Goal: Transaction & Acquisition: Purchase product/service

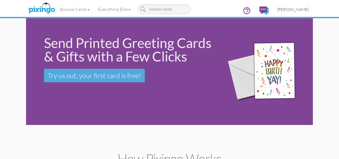
click at [291, 9] on span "[PERSON_NAME]" at bounding box center [293, 9] width 32 height 5
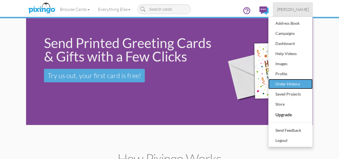
click at [282, 83] on div "Order History" at bounding box center [290, 84] width 33 height 8
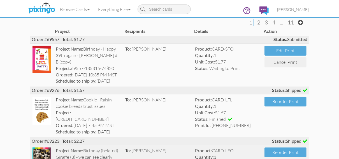
scroll to position [22, 0]
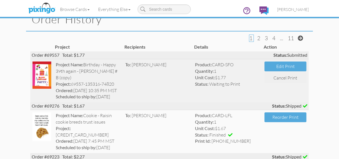
click at [44, 74] on img at bounding box center [42, 74] width 19 height 27
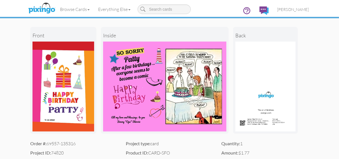
scroll to position [45, 0]
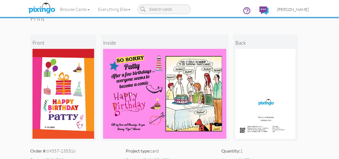
click at [291, 10] on span "[PERSON_NAME]" at bounding box center [293, 9] width 32 height 5
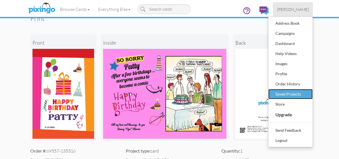
click at [286, 93] on div "Saved Projects" at bounding box center [290, 94] width 33 height 8
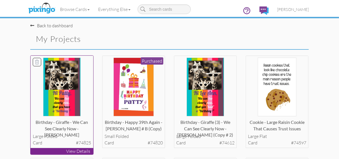
click at [55, 151] on p "View Details" at bounding box center [62, 151] width 63 height 6
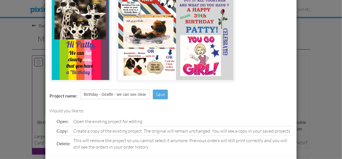
scroll to position [67, 0]
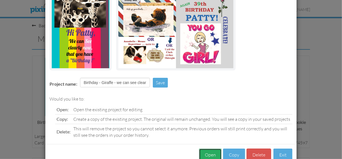
click at [210, 153] on button "Open" at bounding box center [210, 154] width 23 height 13
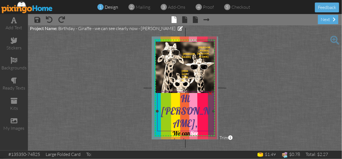
click at [198, 144] on span "you have" at bounding box center [190, 147] width 21 height 7
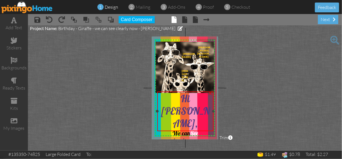
click at [198, 144] on span "you have" at bounding box center [190, 147] width 21 height 7
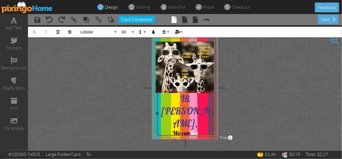
click at [198, 144] on span "you have" at bounding box center [190, 147] width 21 height 7
click at [200, 144] on span "you have" at bounding box center [190, 147] width 21 height 7
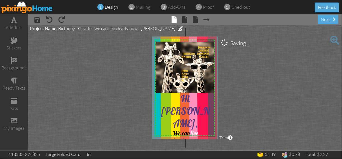
click at [226, 103] on project-studio-wrapper "X X X X X X X X X X X X X X X X X X X X X X X X X X X X X X X X X X X X X X X X…" at bounding box center [185, 87] width 314 height 125
click at [185, 20] on span at bounding box center [185, 19] width 5 height 7
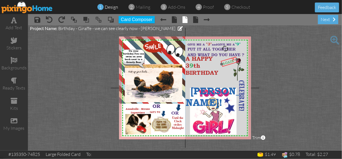
drag, startPoint x: 195, startPoint y: 63, endPoint x: 228, endPoint y: 58, distance: 33.1
click at [228, 58] on div at bounding box center [229, 62] width 20 height 14
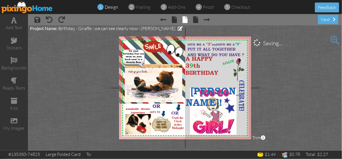
click at [273, 77] on project-studio-wrapper "X X X X X X X X X X X X X X X X X X X X X X X X X X X X X X X X X X X X X X X X…" at bounding box center [185, 87] width 314 height 125
click at [201, 66] on span "th" at bounding box center [197, 65] width 7 height 7
click at [221, 66] on div at bounding box center [229, 62] width 20 height 14
click at [220, 66] on div "3 9 th" at bounding box center [215, 65] width 58 height 7
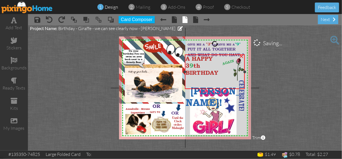
click at [220, 66] on div "3 9 th" at bounding box center [215, 65] width 58 height 7
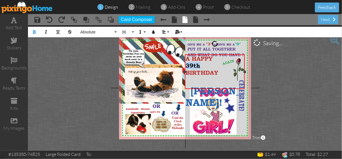
click at [220, 66] on div "3 9 th" at bounding box center [215, 65] width 58 height 7
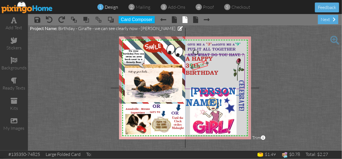
drag, startPoint x: 228, startPoint y: 59, endPoint x: 198, endPoint y: 62, distance: 29.9
click at [198, 62] on div at bounding box center [199, 65] width 20 height 14
click at [283, 61] on project-studio-wrapper "X X X X X X X X X X X X X X X X X X X X X X X X X X X X X X X X X X X X X X X X…" at bounding box center [185, 87] width 314 height 125
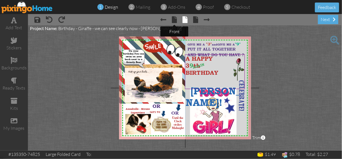
click at [171, 19] on span "× front" at bounding box center [171, 19] width 11 height 9
click at [176, 18] on span at bounding box center [174, 19] width 5 height 7
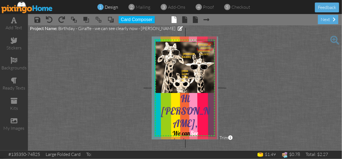
click at [204, 42] on div at bounding box center [205, 46] width 18 height 11
click at [202, 42] on div "[PERSON_NAME]" at bounding box center [204, 49] width 16 height 14
click at [197, 43] on span at bounding box center [197, 44] width 1 height 3
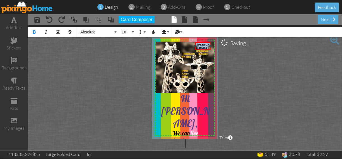
click at [197, 43] on span at bounding box center [197, 44] width 1 height 3
click at [201, 47] on span "[PERSON_NAME]" at bounding box center [202, 49] width 13 height 6
click at [207, 46] on span "[PERSON_NAME]" at bounding box center [202, 49] width 13 height 6
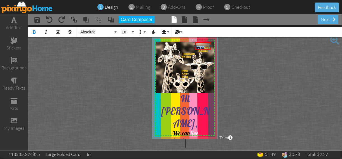
click at [207, 46] on span "[PERSON_NAME]" at bounding box center [202, 49] width 13 height 6
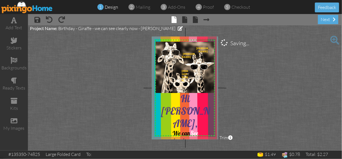
click at [252, 62] on project-studio-wrapper "X X X X X X X X X X X X X X X X X X X X X X X X X X X X X X X X X X X X X X X X…" at bounding box center [185, 87] width 314 height 125
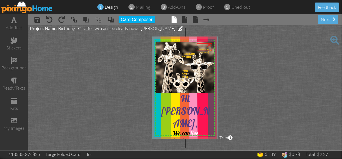
click at [204, 43] on div at bounding box center [205, 47] width 18 height 11
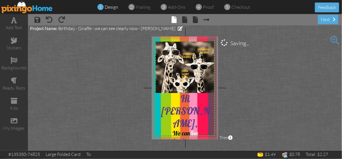
drag, startPoint x: 250, startPoint y: 73, endPoint x: 253, endPoint y: 71, distance: 3.5
click at [253, 71] on project-studio-wrapper "X X X X X X X X X X X X X X X X X X X X X X X X X X X X X X X X X X X X X X X X…" at bounding box center [185, 87] width 314 height 125
click at [335, 39] on span at bounding box center [335, 40] width 9 height 9
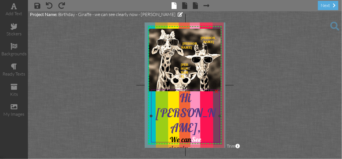
click at [184, 152] on span "you having" at bounding box center [191, 156] width 31 height 9
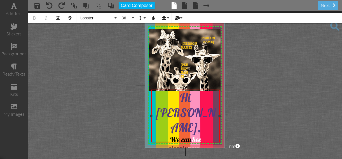
click at [184, 152] on span "you having" at bounding box center [191, 156] width 31 height 9
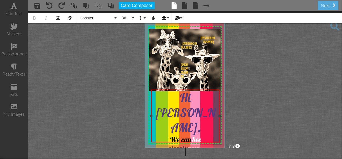
click at [184, 152] on span "you having" at bounding box center [191, 156] width 31 height 9
click at [240, 126] on project-studio-wrapper "X X X X X X X X X X X X X X X X X X X X X X X X X X X X X X X X X X X X X X X X…" at bounding box center [185, 84] width 314 height 147
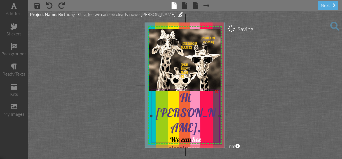
click at [185, 152] on span "you having" at bounding box center [191, 156] width 31 height 9
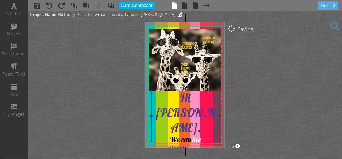
click at [185, 152] on span "you having" at bounding box center [191, 156] width 31 height 9
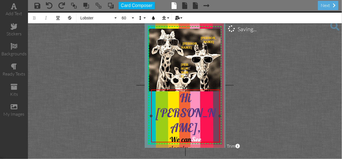
click at [185, 152] on span "you having" at bounding box center [191, 156] width 31 height 9
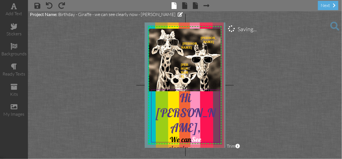
click at [253, 78] on project-studio-wrapper "X X X X X X X X X X X X X X X X X X X X X X X X X X X X X X X X X X X X X X X X…" at bounding box center [185, 84] width 314 height 147
click at [10, 14] on div "add text" at bounding box center [14, 13] width 28 height 6
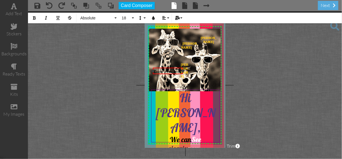
drag, startPoint x: 217, startPoint y: 70, endPoint x: 183, endPoint y: 70, distance: 34.5
click at [183, 70] on div at bounding box center [183, 70] width 3 height 3
click at [34, 18] on icon "button" at bounding box center [35, 18] width 4 height 4
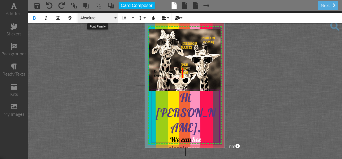
click at [115, 18] on button "Absolute" at bounding box center [98, 18] width 40 height 11
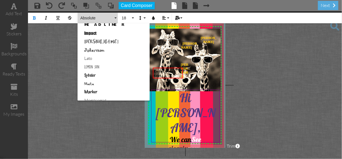
scroll to position [202, 0]
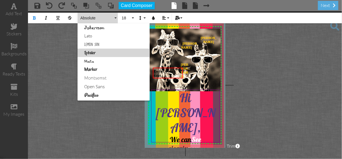
click at [90, 53] on link "Lobster" at bounding box center [114, 52] width 72 height 8
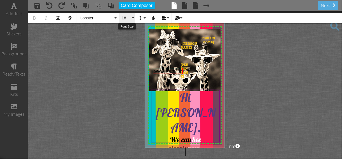
click at [133, 17] on button "18" at bounding box center [127, 18] width 16 height 11
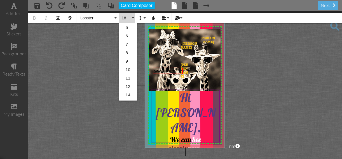
scroll to position [50, 0]
click at [129, 27] on link "11" at bounding box center [128, 28] width 18 height 8
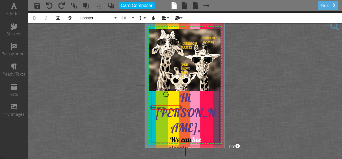
drag, startPoint x: 172, startPoint y: 68, endPoint x: 171, endPoint y: 105, distance: 37.3
click at [171, 105] on div "​ Enter your text ​" at bounding box center [166, 107] width 30 height 5
click at [171, 104] on div "​ Enter your text ​" at bounding box center [167, 105] width 30 height 5
drag, startPoint x: 181, startPoint y: 106, endPoint x: 168, endPoint y: 105, distance: 13.2
click at [168, 105] on div at bounding box center [169, 106] width 3 height 3
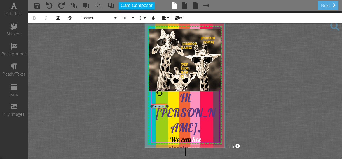
click at [168, 105] on div at bounding box center [167, 106] width 3 height 3
click at [159, 105] on div at bounding box center [159, 107] width 18 height 8
drag, startPoint x: 158, startPoint y: 91, endPoint x: 154, endPoint y: 91, distance: 4.2
click at [154, 91] on div "X X X X X X X X X X X X X X X X X X X X X X X X X X X X X X X X X X X X X X X X…" at bounding box center [185, 84] width 81 height 125
click at [160, 105] on div "​ Enter your text ​" at bounding box center [160, 107] width 17 height 9
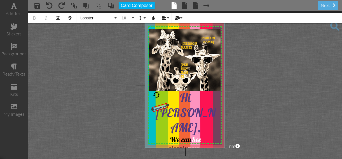
click at [165, 106] on span "Enter your text" at bounding box center [159, 107] width 13 height 6
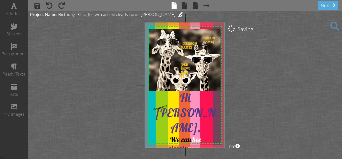
click at [234, 82] on project-studio-wrapper "X X X X X X X X X X X X X X X X X X X X X X X X X X X X X X X X X X X X X X X X…" at bounding box center [185, 84] width 314 height 147
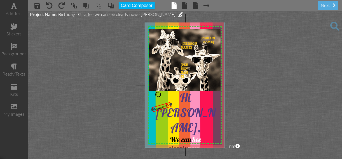
drag, startPoint x: 167, startPoint y: 105, endPoint x: 170, endPoint y: 105, distance: 3.2
click at [170, 105] on div at bounding box center [170, 104] width 3 height 3
click at [159, 105] on div "They sing too !!!" at bounding box center [160, 107] width 20 height 10
click at [159, 104] on div "They sing too !!! ×" at bounding box center [159, 107] width 20 height 10
drag, startPoint x: 167, startPoint y: 104, endPoint x: 171, endPoint y: 104, distance: 3.7
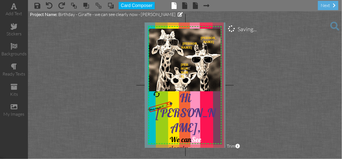
click at [171, 104] on div at bounding box center [170, 103] width 3 height 3
click at [164, 105] on div "×" at bounding box center [167, 103] width 11 height 11
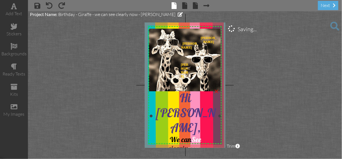
click at [164, 135] on div "We can See" at bounding box center [185, 139] width 67 height 9
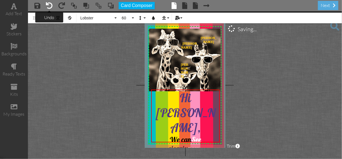
click at [51, 6] on span at bounding box center [49, 5] width 7 height 7
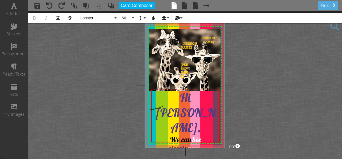
click at [246, 115] on project-studio-wrapper "X X X X X X X X X X X X X X X X X X X X X X X X X X X X X X X X X X X X X X X X…" at bounding box center [185, 84] width 314 height 147
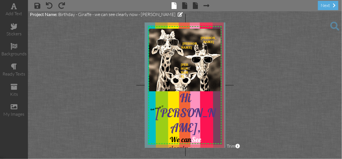
click at [335, 24] on span at bounding box center [335, 26] width 9 height 9
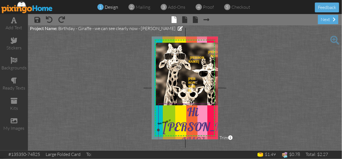
click at [166, 113] on div "Hi [PERSON_NAME]," at bounding box center [193, 126] width 67 height 45
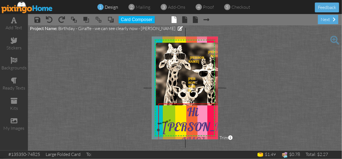
click at [166, 113] on div "Hi [PERSON_NAME]," at bounding box center [193, 126] width 67 height 45
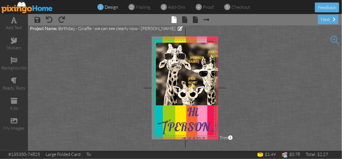
click at [335, 38] on span at bounding box center [335, 40] width 9 height 9
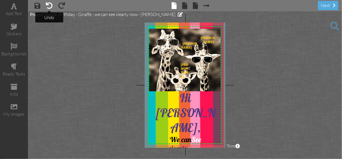
click at [49, 5] on span at bounding box center [49, 5] width 7 height 7
click at [18, 8] on div "add text" at bounding box center [14, 10] width 28 height 20
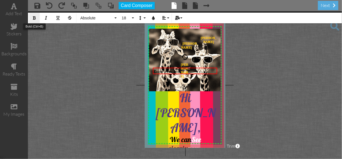
click at [34, 18] on icon "button" at bounding box center [35, 18] width 4 height 4
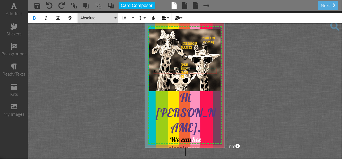
click at [115, 18] on button "Absolute" at bounding box center [98, 18] width 40 height 11
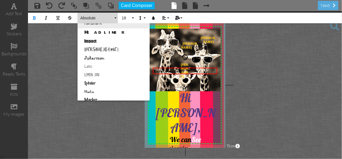
scroll to position [179, 0]
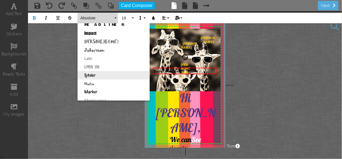
click at [90, 74] on link "Lobster" at bounding box center [114, 75] width 72 height 8
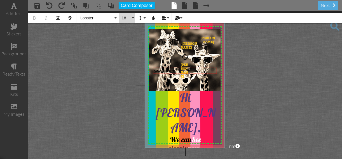
click at [133, 17] on button "18" at bounding box center [127, 18] width 16 height 11
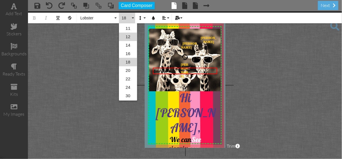
click at [128, 38] on link "12" at bounding box center [128, 37] width 18 height 8
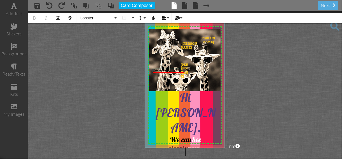
drag, startPoint x: 217, startPoint y: 69, endPoint x: 184, endPoint y: 73, distance: 32.9
click at [184, 72] on div "Enter your text ×" at bounding box center [169, 70] width 32 height 5
drag, startPoint x: 185, startPoint y: 69, endPoint x: 173, endPoint y: 69, distance: 11.8
click at [173, 69] on div at bounding box center [172, 70] width 3 height 3
drag, startPoint x: 158, startPoint y: 67, endPoint x: 154, endPoint y: 114, distance: 46.7
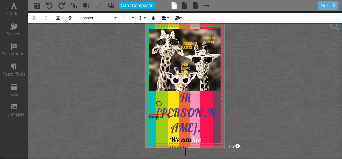
click at [154, 114] on div at bounding box center [159, 117] width 23 height 8
click at [158, 114] on div "​ Enter your text ​" at bounding box center [160, 115] width 20 height 5
drag, startPoint x: 160, startPoint y: 100, endPoint x: 155, endPoint y: 99, distance: 5.7
click at [155, 99] on div "X X X X X X X X X X X X X X X X X X X X X X X X X X X X X X X X X X X X X X X X…" at bounding box center [185, 84] width 81 height 125
drag, startPoint x: 159, startPoint y: 113, endPoint x: 158, endPoint y: 110, distance: 3.7
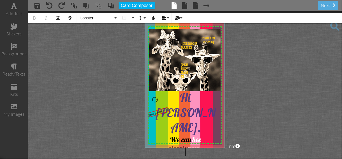
click at [158, 110] on div "​ Enter your text ​" at bounding box center [159, 112] width 20 height 10
click at [158, 110] on div "Enter your text" at bounding box center [159, 112] width 20 height 10
click at [163, 110] on div "Enter your text" at bounding box center [159, 112] width 18 height 8
click at [154, 113] on span "Enter They sing too !!!" at bounding box center [157, 113] width 17 height 10
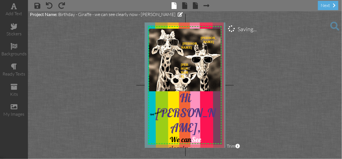
click at [259, 65] on project-studio-wrapper "X X X X X X X X X X X X X X X X X X X X X X X X X X X X X X X X X X X X X X X X…" at bounding box center [185, 84] width 314 height 147
click at [185, 6] on span at bounding box center [185, 5] width 5 height 7
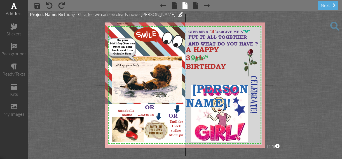
click at [13, 7] on span at bounding box center [14, 6] width 6 height 7
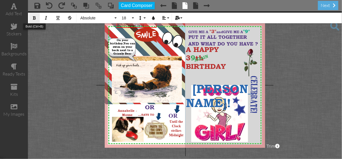
click at [35, 17] on icon "button" at bounding box center [35, 18] width 4 height 4
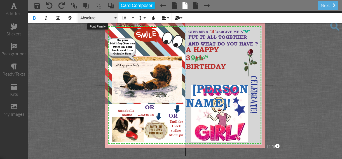
click at [116, 17] on button "Absolute" at bounding box center [98, 18] width 40 height 11
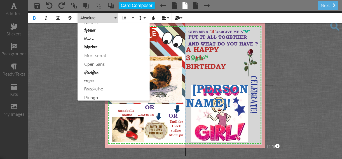
scroll to position [247, 0]
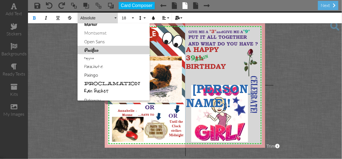
click at [92, 51] on link "Pacifico" at bounding box center [114, 50] width 72 height 8
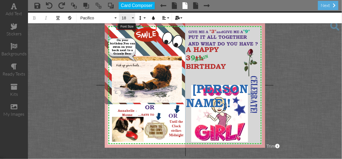
click at [133, 17] on button "18" at bounding box center [127, 18] width 16 height 11
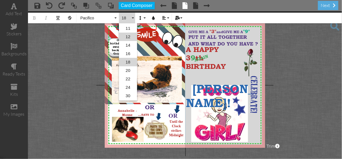
click at [128, 36] on link "12" at bounding box center [128, 37] width 18 height 8
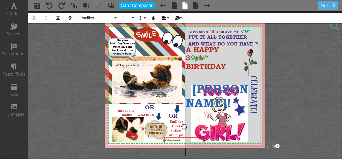
drag, startPoint x: 130, startPoint y: 27, endPoint x: 180, endPoint y: 143, distance: 126.1
click at [180, 143] on div "​ Enter your text ​" at bounding box center [184, 140] width 40 height 6
click at [180, 142] on div "​ Enter your text ​" at bounding box center [186, 139] width 40 height 6
drag, startPoint x: 207, startPoint y: 139, endPoint x: 187, endPoint y: 138, distance: 20.2
click at [187, 138] on div at bounding box center [186, 139] width 3 height 3
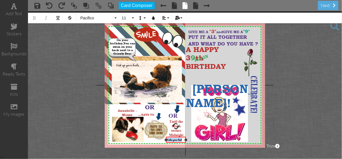
click at [183, 139] on div "Enter your text" at bounding box center [176, 139] width 18 height 4
click at [171, 139] on span "Ent9-12-2025" at bounding box center [174, 139] width 14 height 4
drag, startPoint x: 170, startPoint y: 137, endPoint x: 174, endPoint y: 137, distance: 3.9
click at [174, 137] on div "​ ​ [DATE]" at bounding box center [180, 140] width 20 height 6
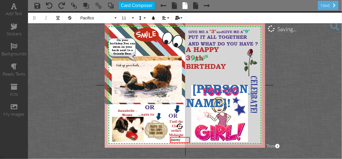
click at [296, 76] on project-studio-wrapper "X X X X X X X X X X X X X X X X X X X X X X X X X X X X X X X X X X X X X X X X…" at bounding box center [185, 84] width 314 height 147
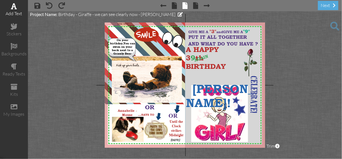
click at [15, 14] on div "add text" at bounding box center [14, 13] width 28 height 6
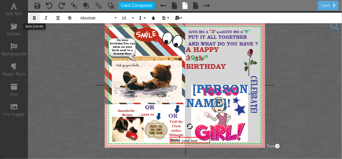
click at [34, 18] on icon "button" at bounding box center [35, 18] width 4 height 4
click at [152, 18] on icon "button" at bounding box center [154, 18] width 4 height 4
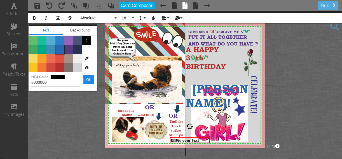
click at [62, 48] on span "Color #2969B0" at bounding box center [59, 49] width 9 height 9
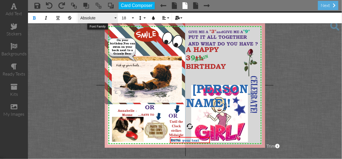
click at [115, 17] on button "Absolute" at bounding box center [98, 18] width 40 height 11
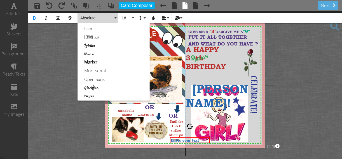
scroll to position [202, 0]
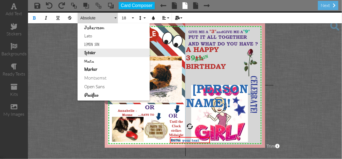
click at [90, 52] on link "Lobster" at bounding box center [114, 52] width 72 height 8
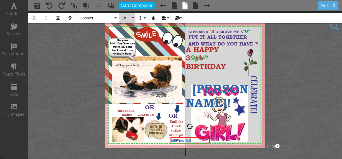
click at [133, 17] on button "18" at bounding box center [127, 18] width 16 height 11
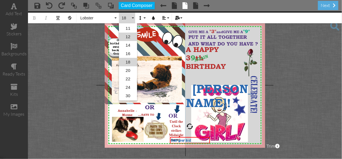
click at [128, 35] on link "12" at bounding box center [128, 37] width 18 height 8
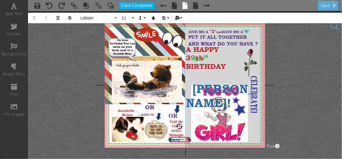
drag, startPoint x: 210, startPoint y: 139, endPoint x: 189, endPoint y: 144, distance: 21.5
click at [189, 144] on div "X X X X X X X X X X X X X X X X X X X X X X X X X X X X X X X X X X X X X X X X…" at bounding box center [185, 84] width 161 height 125
drag, startPoint x: 178, startPoint y: 137, endPoint x: 250, endPoint y: 117, distance: 75.6
click at [250, 117] on div "​ Enter your text ​" at bounding box center [252, 119] width 19 height 5
drag, startPoint x: 261, startPoint y: 119, endPoint x: 258, endPoint y: 119, distance: 3.4
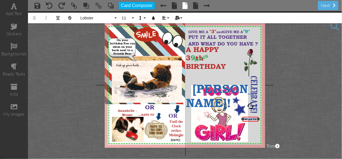
click at [258, 119] on div at bounding box center [258, 118] width 3 height 3
click at [249, 116] on div "​ Enter your text ​" at bounding box center [249, 118] width 16 height 5
click at [251, 118] on span "Enter your text" at bounding box center [248, 118] width 13 height 3
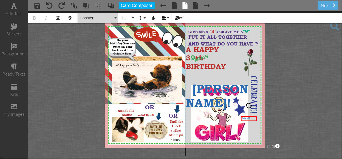
click at [115, 17] on button "Lobster" at bounding box center [98, 18] width 40 height 11
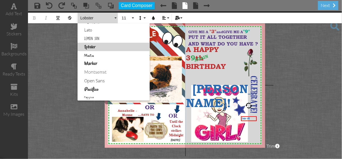
scroll to position [210, 0]
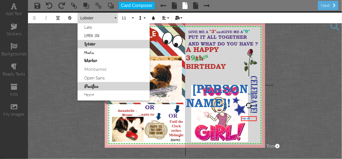
click at [91, 85] on link "Pacifico" at bounding box center [114, 86] width 72 height 8
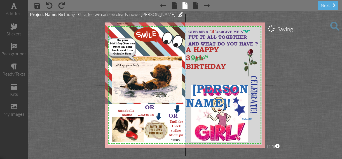
click at [274, 117] on project-studio-wrapper "X X X X X X X X X X X X X X X X X X X X X X X X X X X X X X X X X X X X X X X X…" at bounding box center [185, 84] width 314 height 147
click at [249, 119] on span "Enter All" at bounding box center [247, 119] width 10 height 4
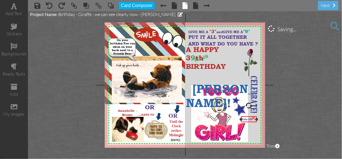
click at [249, 119] on span "Enter All" at bounding box center [247, 119] width 10 height 4
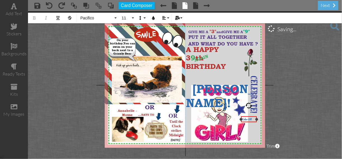
click at [249, 119] on span "Enter All" at bounding box center [247, 119] width 10 height 4
click at [248, 119] on span "Enter All" at bounding box center [247, 119] width 10 height 4
drag, startPoint x: 249, startPoint y: 116, endPoint x: 257, endPoint y: 115, distance: 8.2
click at [257, 115] on div "​ ​ All" at bounding box center [257, 118] width 16 height 6
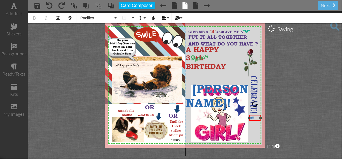
drag, startPoint x: 265, startPoint y: 117, endPoint x: 261, endPoint y: 117, distance: 4.2
click at [261, 117] on div at bounding box center [260, 117] width 3 height 3
click at [254, 117] on span "All" at bounding box center [252, 117] width 4 height 4
click at [259, 116] on div "All my LOVE and BLESSINGS ​ ​ ×" at bounding box center [255, 127] width 11 height 23
click at [282, 80] on project-studio-wrapper "X X X X X X X X X X X X X X X X X X X X X X X X X X X X X X X X X X X X X X X X…" at bounding box center [185, 84] width 314 height 147
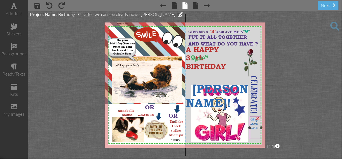
click at [258, 127] on div "All my LOVE and Bl" at bounding box center [256, 123] width 10 height 13
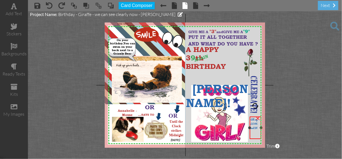
click at [258, 127] on div "All my LOVE and Bl" at bounding box center [256, 123] width 10 height 13
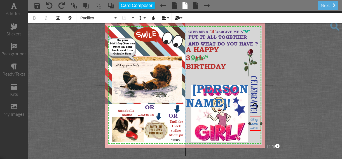
click at [258, 127] on div "All my LOVE and Bl" at bounding box center [256, 123] width 10 height 13
click at [258, 136] on div "All my LOVE and Blessings" at bounding box center [256, 127] width 10 height 21
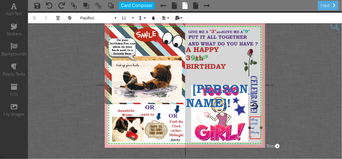
click at [258, 136] on div "All my LOVE and Blessings" at bounding box center [256, 127] width 10 height 21
click at [254, 115] on div "All my LOVE and Blessings to you .. ​ ​" at bounding box center [254, 126] width 11 height 23
click at [257, 122] on span "All my LOVE and Blessings to you .." at bounding box center [254, 126] width 9 height 21
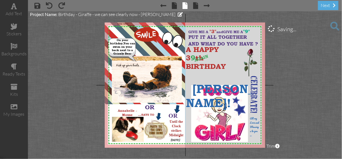
click at [278, 117] on project-studio-wrapper "X X X X X X X X X X X X X X X X X X X X X X X X X X X X X X X X X X X X X X X X…" at bounding box center [185, 84] width 314 height 147
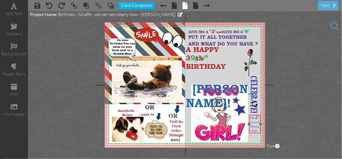
click at [253, 115] on div "All my Love and Blessings to you ..." at bounding box center [254, 126] width 11 height 23
click at [285, 112] on project-studio-wrapper "X X X X X X X X X X X X X X X X X X X X X X X X X X X X X X X X X X X X X X X X…" at bounding box center [185, 84] width 314 height 147
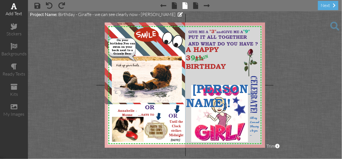
click at [18, 13] on div "add text" at bounding box center [14, 13] width 28 height 6
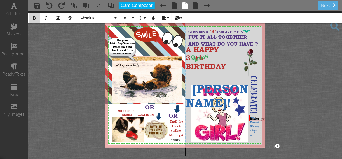
click at [34, 18] on icon "button" at bounding box center [35, 18] width 4 height 4
click at [132, 18] on button "18" at bounding box center [127, 18] width 16 height 11
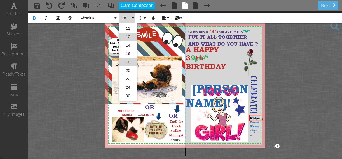
click at [127, 36] on link "12" at bounding box center [128, 37] width 18 height 8
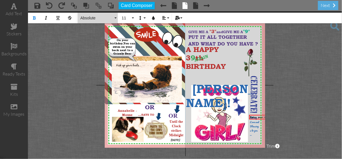
click at [115, 17] on button "Absolute" at bounding box center [98, 18] width 40 height 11
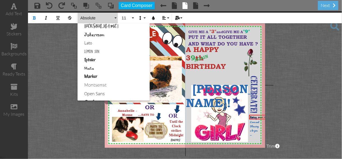
scroll to position [202, 0]
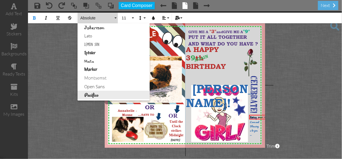
click at [90, 94] on link "Pacifico" at bounding box center [114, 95] width 72 height 8
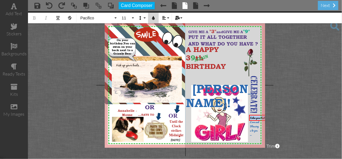
click at [154, 18] on icon "button" at bounding box center [154, 18] width 4 height 4
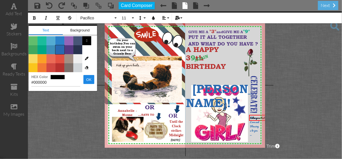
click at [61, 48] on span "Color #2969B0" at bounding box center [59, 49] width 9 height 9
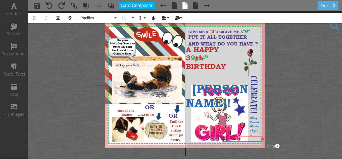
drag, startPoint x: 256, startPoint y: 115, endPoint x: 230, endPoint y: 136, distance: 33.9
click at [230, 136] on div "​ Enter your text ​" at bounding box center [243, 139] width 40 height 6
drag, startPoint x: 262, startPoint y: 138, endPoint x: 245, endPoint y: 139, distance: 17.1
click at [245, 139] on div at bounding box center [245, 138] width 3 height 3
drag, startPoint x: 242, startPoint y: 136, endPoint x: 257, endPoint y: 134, distance: 15.5
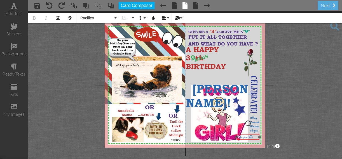
click at [257, 134] on div "​ Enter your text ​" at bounding box center [248, 137] width 23 height 6
click at [255, 136] on div "Enter your text" at bounding box center [249, 136] width 21 height 4
click at [245, 137] on span "Enter [PERSON_NAME]" at bounding box center [249, 140] width 21 height 13
drag, startPoint x: 249, startPoint y: 133, endPoint x: 259, endPoint y: 131, distance: 11.1
click at [259, 131] on div "​ ​ [PERSON_NAME]" at bounding box center [261, 136] width 23 height 10
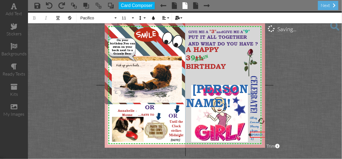
click at [258, 134] on div "[PERSON_NAME]" at bounding box center [261, 136] width 21 height 8
drag, startPoint x: 250, startPoint y: 132, endPoint x: 240, endPoint y: 132, distance: 10.1
click at [240, 132] on div "[PERSON_NAME] "Opa ​ ​" at bounding box center [251, 136] width 23 height 10
drag, startPoint x: 262, startPoint y: 134, endPoint x: 254, endPoint y: 134, distance: 8.1
click at [254, 134] on div "[PERSON_NAME] "Opa ×" at bounding box center [247, 136] width 15 height 10
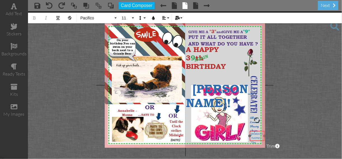
drag, startPoint x: 248, startPoint y: 131, endPoint x: 258, endPoint y: 131, distance: 9.8
click at [258, 131] on div "[PERSON_NAME] "Opa ​ ​" at bounding box center [257, 138] width 15 height 15
click at [251, 133] on span "[PERSON_NAME] "Opa"" at bounding box center [257, 137] width 12 height 13
click at [168, 17] on button "Align" at bounding box center [165, 18] width 11 height 11
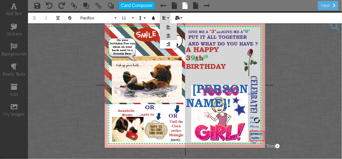
click at [168, 36] on icon at bounding box center [169, 36] width 4 height 4
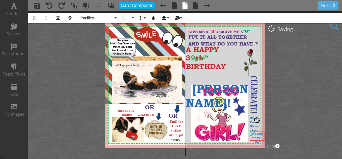
click at [291, 64] on project-studio-wrapper "X X X X X X X X X X X X X X X X X X X X X X X X X X X X X X X X X X X X X X X X…" at bounding box center [185, 84] width 314 height 147
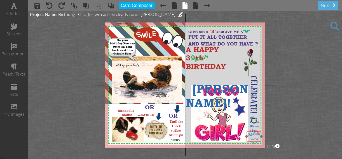
drag, startPoint x: 250, startPoint y: 133, endPoint x: 247, endPoint y: 133, distance: 2.9
click at [247, 133] on div "[PERSON_NAME] "Opa"" at bounding box center [254, 138] width 15 height 15
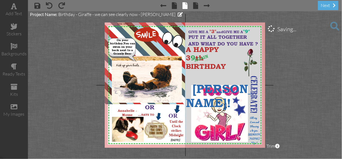
click at [283, 109] on project-studio-wrapper "X X X X X X X X X X X X X X X X X X X X X X X X X X X X X X X X X X X X X X X X…" at bounding box center [185, 84] width 314 height 147
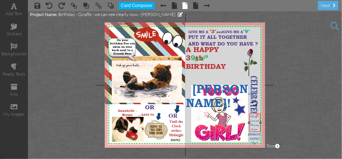
click at [251, 113] on div "All my Love and Blessings to you ... ×" at bounding box center [254, 122] width 11 height 18
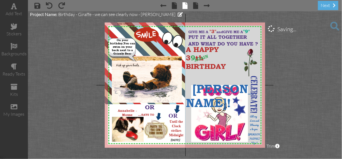
click at [295, 106] on project-studio-wrapper "X X X X X X X X X X X X X X X X X X X X X X X X X X X X X X X X X X X X X X X X…" at bounding box center [185, 84] width 314 height 147
click at [333, 23] on span at bounding box center [335, 26] width 9 height 9
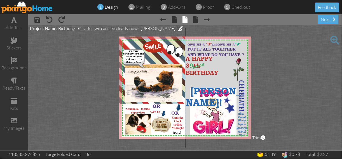
click at [334, 38] on span at bounding box center [335, 40] width 9 height 9
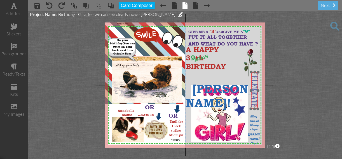
drag, startPoint x: 258, startPoint y: 86, endPoint x: 260, endPoint y: 81, distance: 5.6
click at [258, 82] on img at bounding box center [254, 90] width 7 height 37
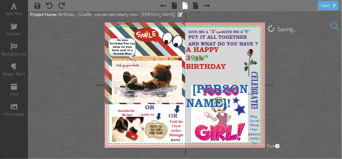
click at [289, 78] on project-studio-wrapper "X X X X X X X X X X X X X X X X X X X X X X X X X X X X X X X X X X X X X X X X…" at bounding box center [185, 84] width 314 height 147
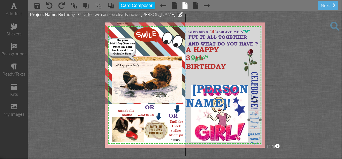
click at [252, 110] on div at bounding box center [255, 119] width 14 height 21
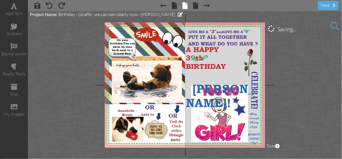
click at [283, 101] on project-studio-wrapper "X X X X X X X X X X X X X X X X X X X X X X X X X X X X X X X X X X X X X X X X…" at bounding box center [185, 84] width 314 height 147
click at [174, 6] on span at bounding box center [174, 5] width 5 height 7
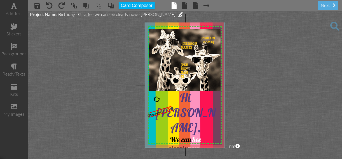
drag, startPoint x: 168, startPoint y: 109, endPoint x: 172, endPoint y: 108, distance: 4.2
click at [172, 108] on div at bounding box center [172, 107] width 3 height 3
click at [164, 109] on div "×" at bounding box center [168, 107] width 11 height 11
click at [164, 135] on div "We can See" at bounding box center [185, 139] width 67 height 9
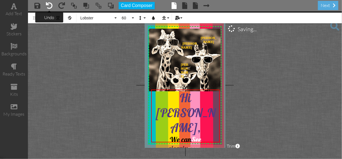
click at [49, 6] on span at bounding box center [49, 5] width 7 height 7
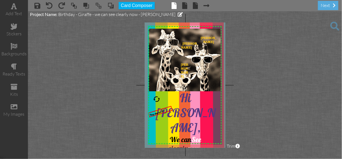
click at [333, 24] on span at bounding box center [335, 26] width 9 height 9
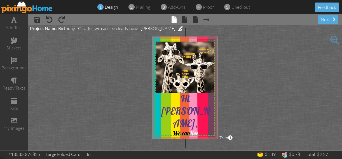
click at [335, 39] on span at bounding box center [335, 40] width 9 height 9
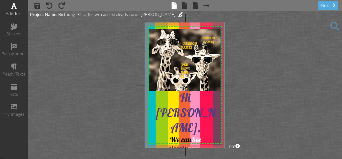
click at [16, 13] on div "add text" at bounding box center [14, 13] width 28 height 6
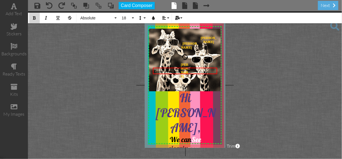
click at [34, 17] on icon "button" at bounding box center [35, 18] width 4 height 4
click at [133, 17] on button "18" at bounding box center [127, 18] width 16 height 11
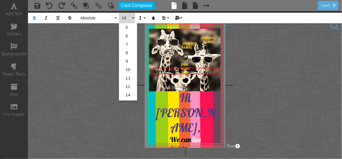
scroll to position [50, 0]
click at [128, 36] on link "12" at bounding box center [128, 37] width 18 height 8
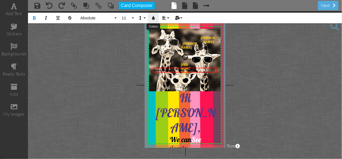
click at [153, 17] on icon "button" at bounding box center [154, 18] width 4 height 4
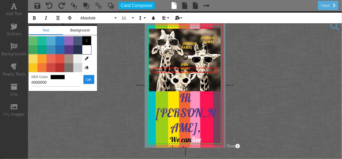
click at [87, 49] on span "Color #FFFFFF" at bounding box center [86, 49] width 9 height 9
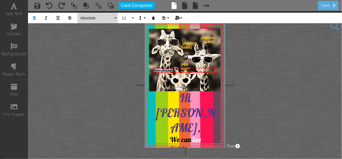
click at [115, 17] on button "Absolute" at bounding box center [98, 18] width 40 height 11
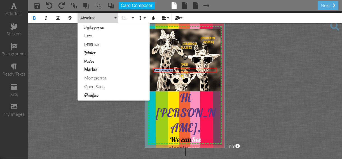
scroll to position [224, 0]
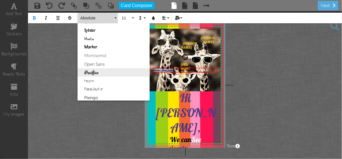
click at [89, 73] on link "Pacifico" at bounding box center [114, 72] width 72 height 8
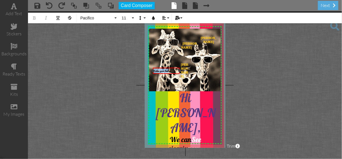
drag, startPoint x: 218, startPoint y: 70, endPoint x: 181, endPoint y: 69, distance: 37.6
click at [181, 69] on div at bounding box center [179, 70] width 3 height 3
drag, startPoint x: 159, startPoint y: 67, endPoint x: 158, endPoint y: 105, distance: 37.9
click at [158, 105] on div at bounding box center [165, 108] width 30 height 9
drag, startPoint x: 165, startPoint y: 92, endPoint x: 161, endPoint y: 92, distance: 3.7
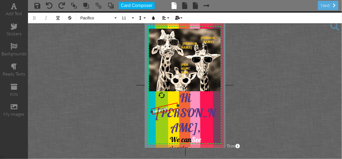
click at [161, 92] on div at bounding box center [162, 95] width 8 height 8
drag, startPoint x: 162, startPoint y: 106, endPoint x: 160, endPoint y: 108, distance: 3.2
click at [160, 108] on div "​ Enter your text ​" at bounding box center [163, 111] width 28 height 12
click at [166, 110] on div "Enter your text" at bounding box center [162, 111] width 25 height 10
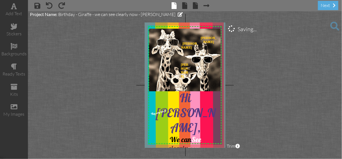
click at [266, 103] on project-studio-wrapper "X X X X X X X X X X X X X X X X X X X X X X X X X X X X X X X X X X X X X X X X…" at bounding box center [185, 84] width 314 height 147
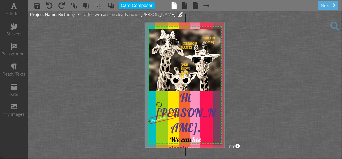
drag, startPoint x: 158, startPoint y: 109, endPoint x: 157, endPoint y: 116, distance: 6.7
click at [157, 116] on div "They sing too !!!" at bounding box center [163, 118] width 28 height 12
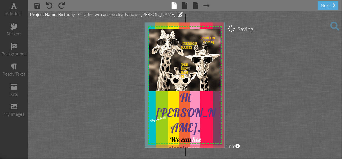
click at [249, 105] on project-studio-wrapper "X X X X X X X X X X X X X X X X X X X X X X X X X X X X X X X X X X X X X X X X…" at bounding box center [185, 84] width 314 height 147
click at [167, 116] on div "They sing too !!!" at bounding box center [162, 118] width 25 height 10
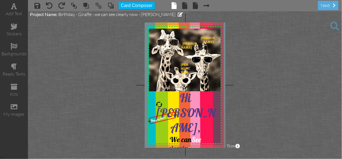
click at [167, 116] on div "They sing too !!!" at bounding box center [162, 118] width 25 height 10
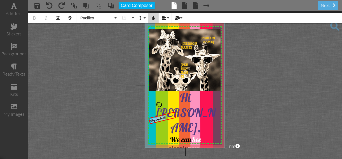
click at [153, 17] on icon "button" at bounding box center [154, 18] width 4 height 4
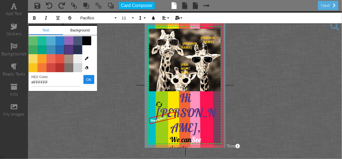
click at [68, 49] on span "Color #553982" at bounding box center [68, 49] width 9 height 9
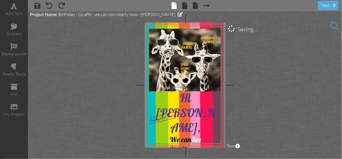
click at [259, 85] on project-studio-wrapper "X X X X X X X X X X X X X X X X X X X X X X X X X X X X X X X X X X X X X X X X…" at bounding box center [185, 84] width 314 height 147
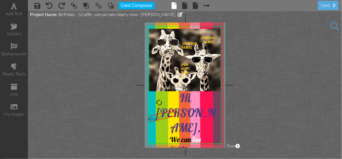
click at [161, 113] on div "They sing too !!!" at bounding box center [163, 116] width 28 height 12
click at [167, 113] on div "They sing too !!!" at bounding box center [162, 116] width 25 height 10
click at [167, 115] on div "They sing too !!!" at bounding box center [162, 116] width 25 height 10
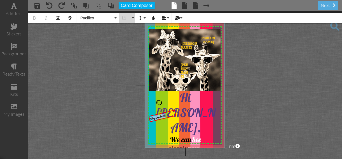
click at [133, 17] on button "11" at bounding box center [127, 18] width 16 height 11
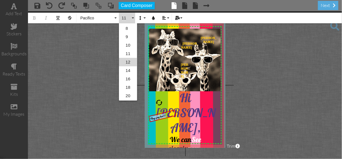
click at [127, 61] on link "12" at bounding box center [128, 62] width 18 height 8
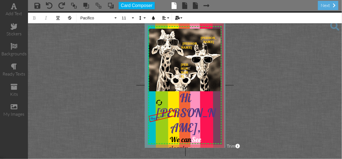
click at [294, 59] on project-studio-wrapper "X X X X X X X X X X X X X X X X X X X X X X X X X X X X X X X X X X X X X X X X…" at bounding box center [185, 84] width 314 height 147
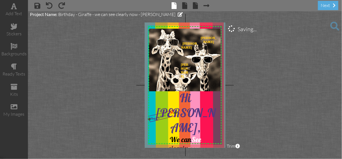
click at [163, 116] on span "They sing too !!!" at bounding box center [158, 117] width 17 height 8
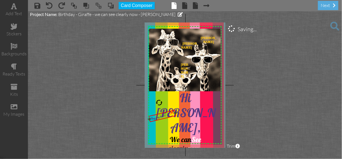
click at [163, 116] on span "They sing too !!!" at bounding box center [158, 117] width 17 height 8
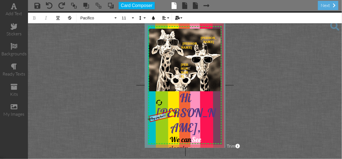
click at [166, 114] on span "They sing too !!!" at bounding box center [158, 117] width 17 height 8
click at [132, 17] on button "11" at bounding box center [127, 18] width 16 height 11
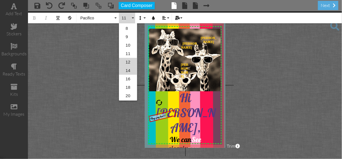
click at [126, 69] on link "14" at bounding box center [128, 70] width 18 height 8
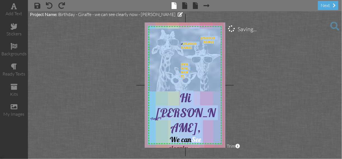
click at [264, 80] on project-studio-wrapper "X X X X X X X X X X X X X X X X X X X X X X X X X X X X X X X X X X X X X X X X…" at bounding box center [185, 84] width 314 height 147
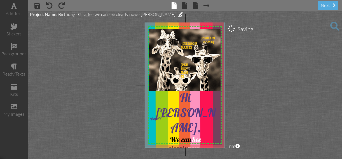
drag, startPoint x: 264, startPoint y: 80, endPoint x: 259, endPoint y: 76, distance: 6.5
click at [259, 76] on project-studio-wrapper "X X X X X X X X X X X X X X X X X X X X X X X X X X X X X X X X X X X X X X X X…" at bounding box center [185, 84] width 314 height 147
click at [185, 7] on span at bounding box center [185, 5] width 5 height 7
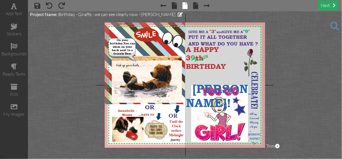
click at [326, 5] on div "next" at bounding box center [328, 5] width 20 height 9
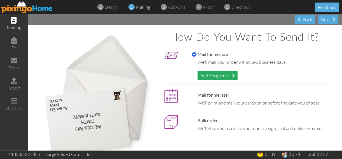
click at [212, 75] on div "Add Recipients" at bounding box center [218, 75] width 40 height 9
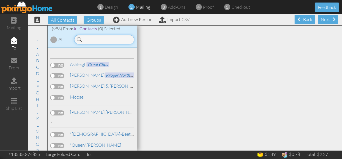
click at [83, 38] on input at bounding box center [104, 40] width 60 height 10
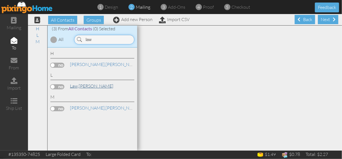
type input "law"
click at [80, 85] on link "Law, [PERSON_NAME]" at bounding box center [91, 85] width 45 height 7
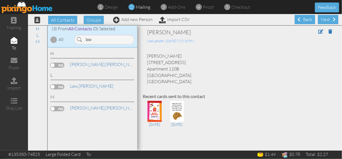
click at [58, 86] on label at bounding box center [57, 86] width 14 height 5
click at [0, 0] on input "checkbox" at bounding box center [0, 0] width 0 height 0
click at [324, 19] on div "Next" at bounding box center [328, 19] width 20 height 9
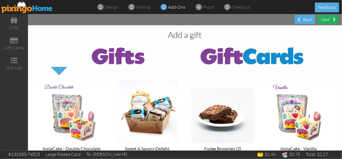
click at [326, 20] on div "Next" at bounding box center [328, 19] width 20 height 9
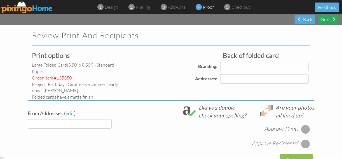
select select "object:5638"
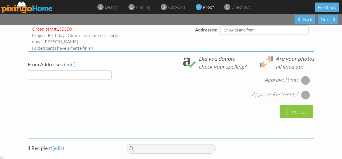
select select "object:5641"
select select "object:5647"
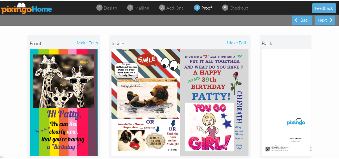
scroll to position [76, 0]
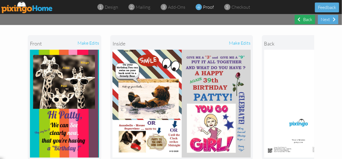
click at [303, 17] on div "Back" at bounding box center [305, 19] width 20 height 9
click at [302, 19] on div "Back" at bounding box center [305, 19] width 20 height 9
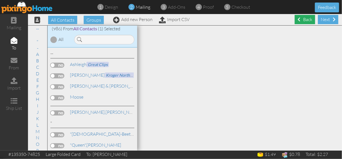
click at [298, 19] on span at bounding box center [299, 19] width 3 height 4
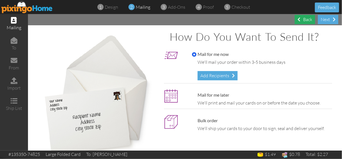
click at [302, 19] on div "Back" at bounding box center [305, 19] width 20 height 9
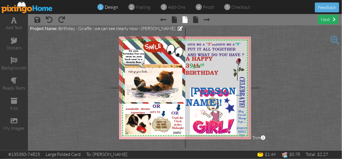
click at [332, 20] on div "next" at bounding box center [328, 19] width 20 height 9
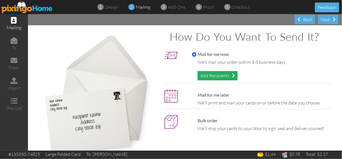
click at [217, 75] on div "Add Recipients" at bounding box center [218, 75] width 40 height 9
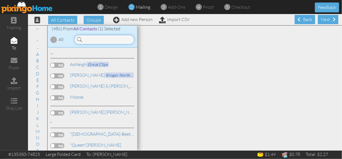
click at [88, 41] on input at bounding box center [104, 40] width 60 height 10
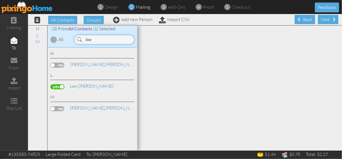
type input "law"
click at [60, 85] on label at bounding box center [57, 86] width 14 height 5
click at [0, 0] on input "checkbox" at bounding box center [0, 0] width 0 height 0
click at [60, 85] on label at bounding box center [57, 86] width 14 height 5
click at [0, 0] on input "checkbox" at bounding box center [0, 0] width 0 height 0
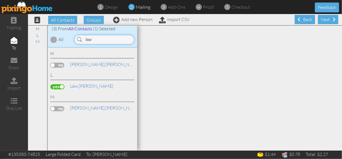
click at [97, 38] on input "law" at bounding box center [104, 40] width 60 height 10
click at [73, 85] on span "Law," at bounding box center [74, 86] width 9 height 6
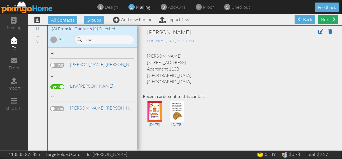
click at [328, 19] on div "Next" at bounding box center [328, 19] width 20 height 9
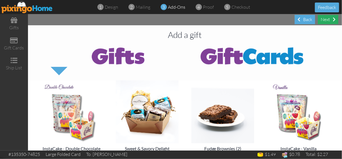
click at [329, 18] on div "Next" at bounding box center [328, 19] width 20 height 9
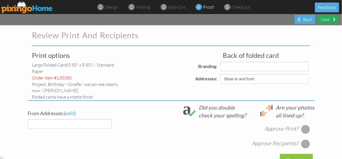
select select "object:10950"
select select "object:10937"
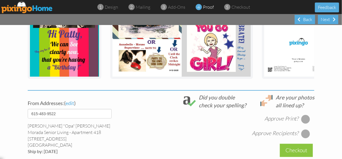
scroll to position [179, 0]
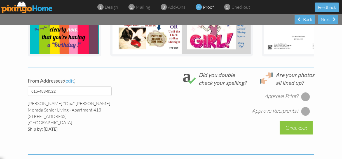
click at [305, 99] on div at bounding box center [305, 96] width 9 height 9
click at [303, 115] on div at bounding box center [305, 110] width 9 height 9
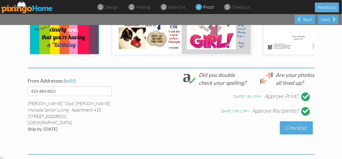
click at [297, 129] on div "Checkout" at bounding box center [296, 127] width 33 height 13
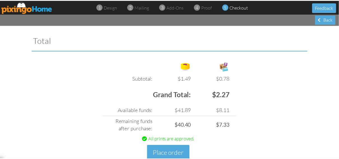
scroll to position [208, 0]
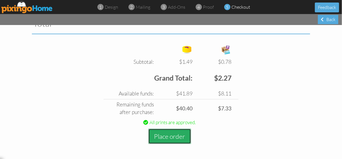
click at [167, 136] on button "Place order" at bounding box center [170, 135] width 43 height 15
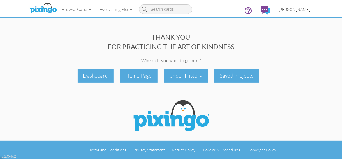
click at [289, 9] on span "[PERSON_NAME]" at bounding box center [295, 9] width 32 height 5
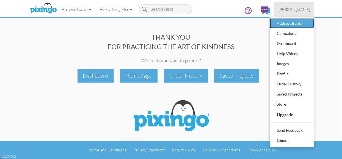
click at [285, 23] on div "Address Book" at bounding box center [292, 23] width 33 height 8
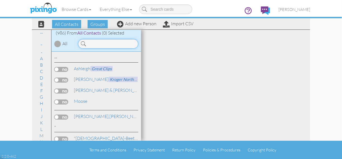
click at [89, 44] on input at bounding box center [108, 44] width 60 height 10
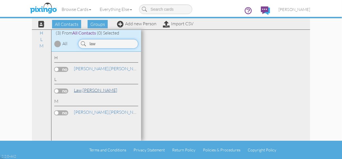
type input "law"
click at [77, 89] on span "Law," at bounding box center [78, 90] width 9 height 6
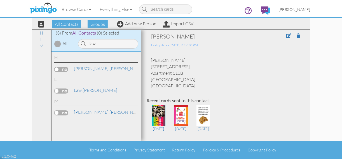
click at [288, 8] on span "[PERSON_NAME]" at bounding box center [295, 9] width 32 height 5
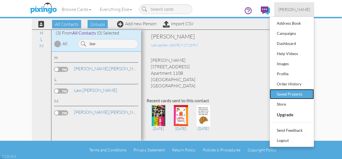
click at [282, 94] on div "Saved Projects" at bounding box center [292, 94] width 33 height 8
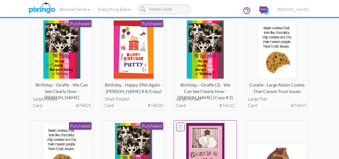
scroll to position [45, 0]
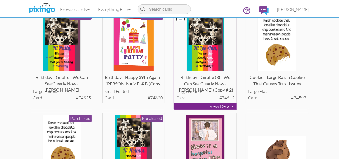
click at [201, 106] on p "View Details" at bounding box center [205, 106] width 63 height 6
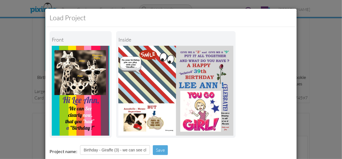
click at [306, 27] on div "Load Project Front inside Project name: Birthday - Giraffe (3) - we can see cle…" at bounding box center [171, 79] width 342 height 159
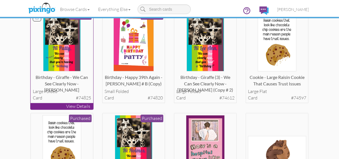
click at [55, 107] on p "View Details" at bounding box center [62, 106] width 63 height 6
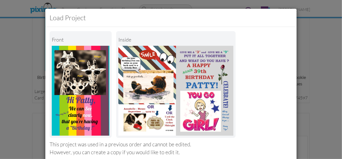
click at [311, 43] on div "Load Project Front inside This project was used in a previous order and cannot …" at bounding box center [171, 79] width 342 height 159
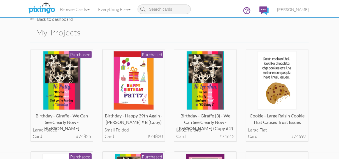
scroll to position [0, 0]
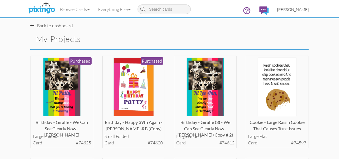
click at [287, 9] on span "[PERSON_NAME]" at bounding box center [293, 9] width 32 height 5
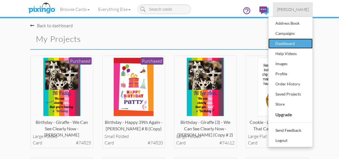
click at [279, 42] on div "Dashboard" at bounding box center [290, 43] width 33 height 8
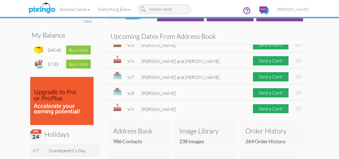
scroll to position [224, 0]
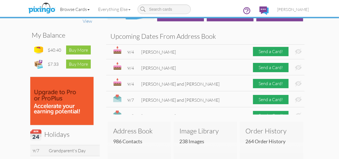
click at [76, 9] on link "Browse Cards" at bounding box center [75, 9] width 38 height 14
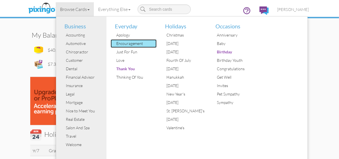
click at [128, 44] on div "Encouragement" at bounding box center [136, 43] width 42 height 8
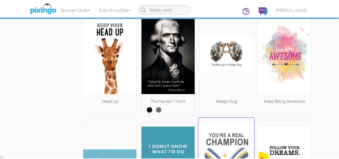
scroll to position [1098, 0]
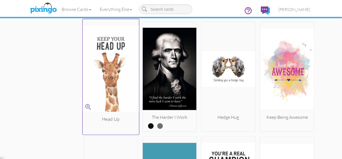
click at [121, 96] on img at bounding box center [111, 68] width 57 height 94
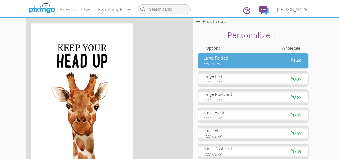
click at [231, 61] on div "5.50" x 8.50"" at bounding box center [225, 63] width 45 height 5
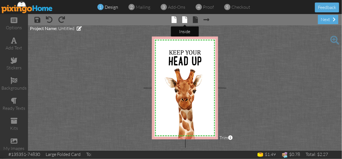
click at [185, 21] on span at bounding box center [185, 19] width 5 height 7
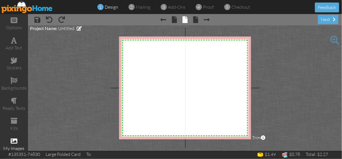
click at [12, 141] on span at bounding box center [14, 140] width 7 height 7
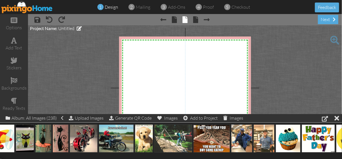
scroll to position [0, 2060]
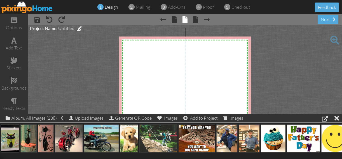
click at [304, 119] on div "Album: All Images (238) Upload Images Generate QR Code Images Add to Project Im…" at bounding box center [171, 118] width 342 height 9
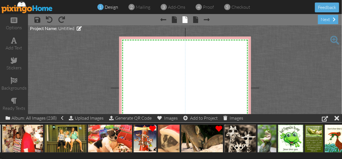
scroll to position [0, 4487]
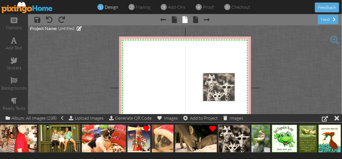
drag, startPoint x: 235, startPoint y: 137, endPoint x: 220, endPoint y: 86, distance: 53.5
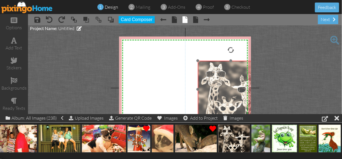
drag, startPoint x: 223, startPoint y: 91, endPoint x: 218, endPoint y: 79, distance: 13.3
click at [218, 79] on img at bounding box center [231, 90] width 66 height 58
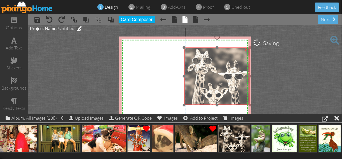
drag, startPoint x: 222, startPoint y: 99, endPoint x: 208, endPoint y: 85, distance: 19.0
click at [208, 85] on img at bounding box center [217, 76] width 66 height 58
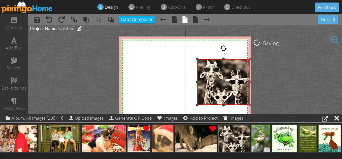
drag, startPoint x: 184, startPoint y: 47, endPoint x: 194, endPoint y: 59, distance: 15.7
click at [194, 59] on div "X X X X X X X X X X X X X X X X X X X X X X X X X X X X X X X X X X X X X X X X…" at bounding box center [185, 87] width 132 height 103
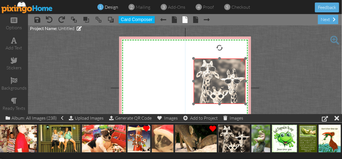
drag, startPoint x: 226, startPoint y: 69, endPoint x: 222, endPoint y: 68, distance: 4.6
click at [222, 68] on img at bounding box center [220, 81] width 52 height 46
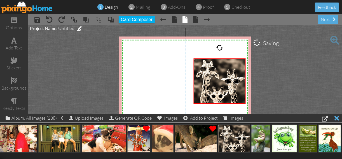
click at [338, 117] on div at bounding box center [337, 118] width 5 height 8
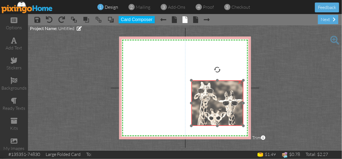
drag, startPoint x: 219, startPoint y: 90, endPoint x: 215, endPoint y: 109, distance: 19.6
click at [215, 109] on img at bounding box center [217, 103] width 52 height 46
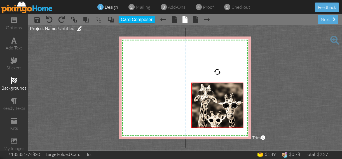
click at [13, 85] on div "backgrounds" at bounding box center [14, 88] width 28 height 6
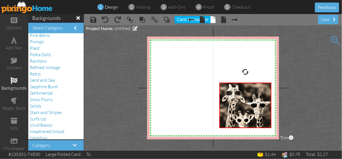
scroll to position [121, 0]
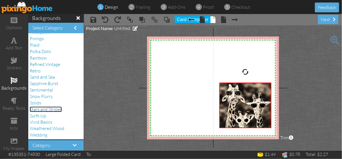
click at [37, 110] on span "Stars and Stripes" at bounding box center [46, 109] width 32 height 6
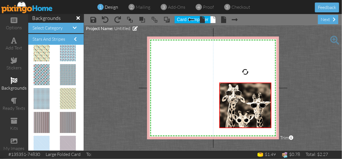
scroll to position [0, 0]
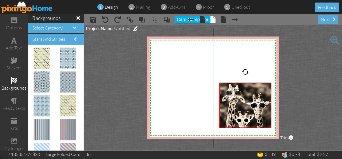
click at [10, 88] on div "backgrounds" at bounding box center [14, 88] width 28 height 6
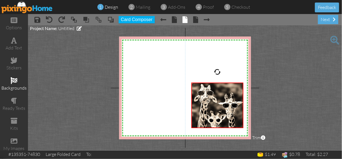
click at [10, 88] on div "backgrounds" at bounding box center [14, 88] width 28 height 6
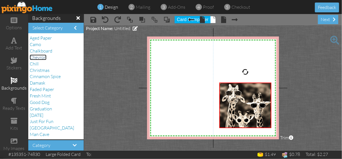
click at [36, 57] on span "Chevron" at bounding box center [38, 57] width 17 height 6
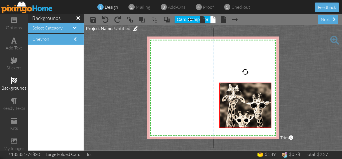
scroll to position [872, 0]
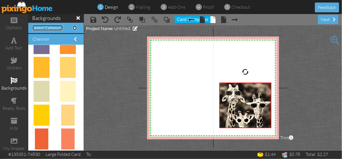
click at [75, 27] on span at bounding box center [75, 27] width 4 height 4
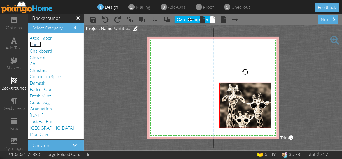
click at [36, 45] on span "Camo" at bounding box center [35, 44] width 11 height 6
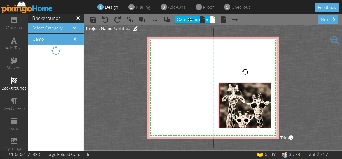
scroll to position [0, 0]
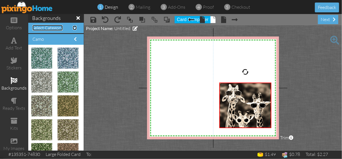
click at [75, 27] on span at bounding box center [75, 27] width 4 height 4
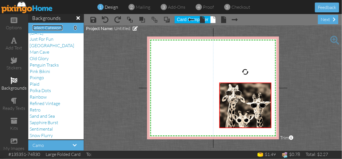
scroll to position [90, 0]
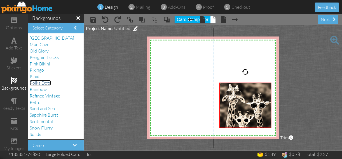
click at [38, 83] on span "Polka Dots" at bounding box center [40, 83] width 21 height 6
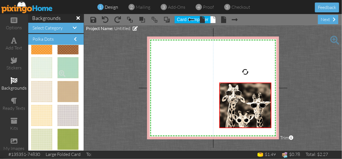
scroll to position [610, 0]
click at [74, 26] on span at bounding box center [75, 27] width 4 height 4
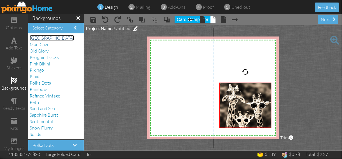
click at [39, 38] on span "[GEOGRAPHIC_DATA]" at bounding box center [52, 38] width 45 height 6
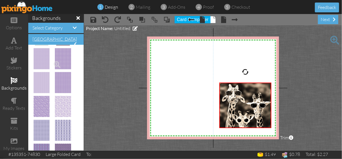
scroll to position [278, 0]
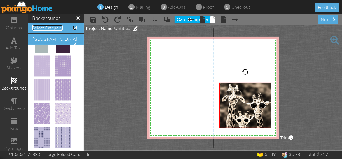
click at [47, 27] on span "Select Category" at bounding box center [48, 28] width 30 height 6
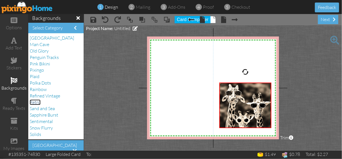
click at [36, 101] on span "Retro" at bounding box center [35, 102] width 11 height 6
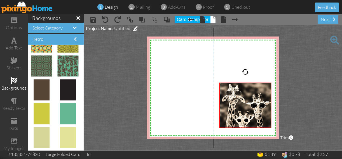
scroll to position [0, 0]
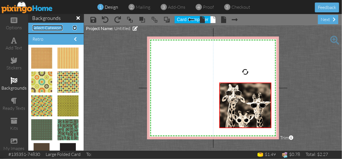
click at [59, 26] on span "Select Category" at bounding box center [48, 28] width 30 height 6
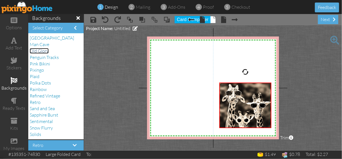
click at [36, 51] on span "Old Glory" at bounding box center [39, 51] width 19 height 6
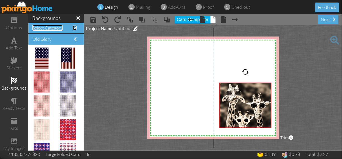
click at [46, 29] on span "Select Category" at bounding box center [48, 28] width 30 height 6
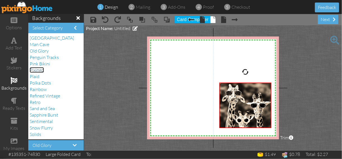
click at [37, 71] on span "Pixingo" at bounding box center [37, 70] width 14 height 6
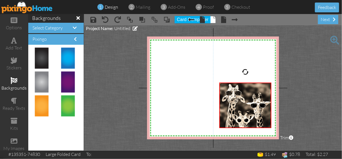
click at [68, 27] on h4 "Select Category" at bounding box center [56, 27] width 47 height 5
click at [75, 27] on span at bounding box center [75, 27] width 4 height 4
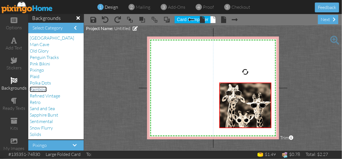
click at [40, 89] on span "Rainbow" at bounding box center [38, 89] width 17 height 6
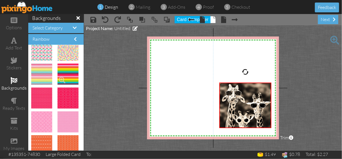
scroll to position [90, 0]
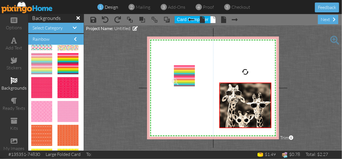
drag, startPoint x: 64, startPoint y: 61, endPoint x: 178, endPoint y: 74, distance: 115.5
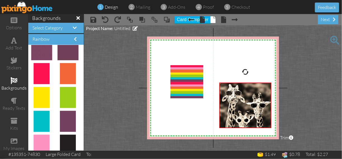
scroll to position [277, 0]
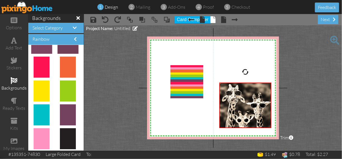
click at [99, 84] on project-studio-wrapper "X X X X X X X X X X X X X X X X X X X X X X X X X X X X X X X X X X X X X X X X…" at bounding box center [213, 87] width 258 height 125
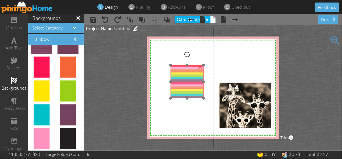
click at [184, 77] on img at bounding box center [187, 81] width 33 height 33
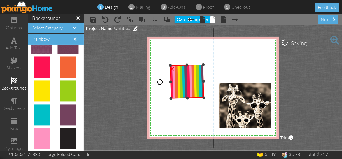
drag, startPoint x: 187, startPoint y: 52, endPoint x: 162, endPoint y: 82, distance: 39.3
click at [162, 82] on div at bounding box center [160, 82] width 7 height 7
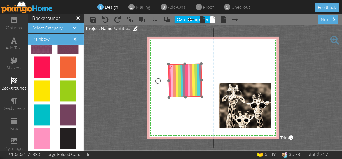
drag, startPoint x: 182, startPoint y: 87, endPoint x: 187, endPoint y: 85, distance: 5.2
click at [187, 85] on img at bounding box center [186, 81] width 34 height 34
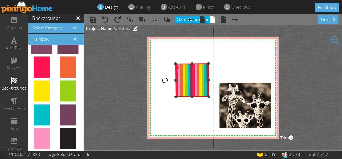
click at [167, 80] on div at bounding box center [165, 80] width 7 height 7
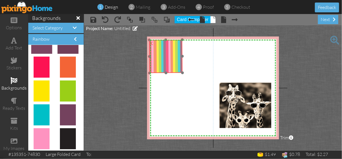
drag, startPoint x: 185, startPoint y: 78, endPoint x: 157, endPoint y: 53, distance: 36.7
click at [158, 53] on img at bounding box center [165, 56] width 33 height 33
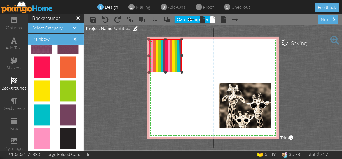
drag, startPoint x: 157, startPoint y: 53, endPoint x: 154, endPoint y: 50, distance: 4.6
click at [156, 51] on img at bounding box center [165, 55] width 33 height 33
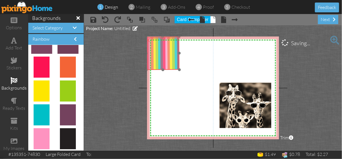
click at [154, 50] on img at bounding box center [162, 53] width 33 height 33
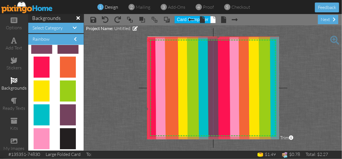
drag, startPoint x: 180, startPoint y: 69, endPoint x: 291, endPoint y: 95, distance: 113.6
click at [291, 95] on project-studio-wrapper "X X X X X X X X X X X X X X X X X X X X X X X X X X X X X X X X X X X X X X X X…" at bounding box center [213, 87] width 258 height 125
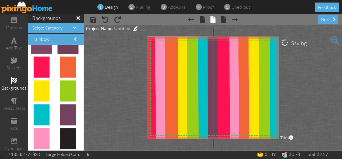
click at [295, 69] on project-studio-wrapper "X X X X X X X X X X X X X X X X X X X X X X X X X X X X X X X X X X X X X X X X…" at bounding box center [213, 87] width 258 height 125
click at [164, 43] on img at bounding box center [218, 108] width 145 height 145
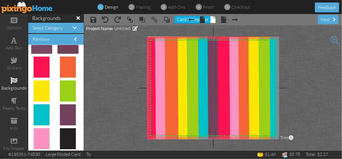
click at [164, 43] on img at bounding box center [218, 108] width 145 height 145
click at [166, 19] on span at bounding box center [167, 19] width 7 height 8
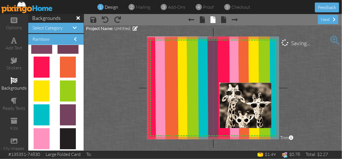
click at [136, 56] on project-studio-wrapper "X X X X X X X X X X X X X X X X X X X X X X X X X X X X X X X X X X X X X X X X…" at bounding box center [213, 87] width 258 height 125
click at [13, 40] on span at bounding box center [14, 40] width 6 height 7
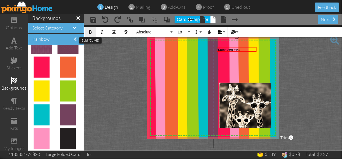
click at [89, 31] on icon "button" at bounding box center [91, 32] width 4 height 4
click at [189, 31] on button "18" at bounding box center [183, 32] width 16 height 11
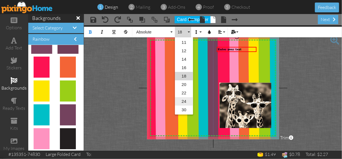
click at [184, 100] on link "24" at bounding box center [184, 101] width 18 height 8
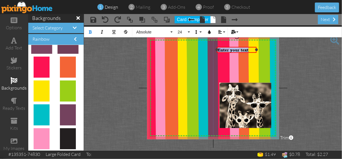
click at [250, 49] on div "Enter your text" at bounding box center [237, 49] width 38 height 5
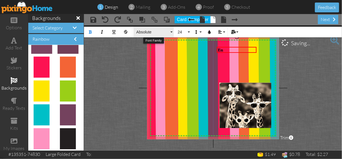
click at [171, 31] on button "Absolute" at bounding box center [154, 32] width 40 height 11
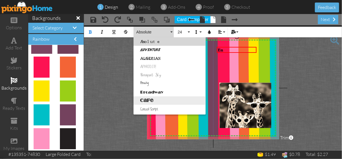
click at [151, 98] on link "Cafe" at bounding box center [170, 100] width 72 height 8
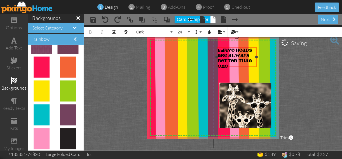
click at [224, 49] on span "FIVE HEADS ARE ALWAYS BETTER THAN ONE" at bounding box center [235, 58] width 35 height 20
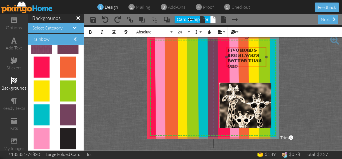
drag, startPoint x: 249, startPoint y: 47, endPoint x: 259, endPoint y: 47, distance: 9.5
click at [259, 47] on div "​ ​ ​ FIVE HEADS ARE ALWAYS BETTER THAN ONE ​​" at bounding box center [247, 58] width 40 height 23
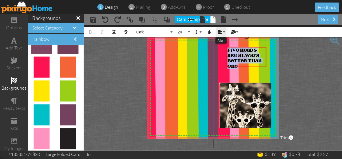
click at [224, 31] on button "Align" at bounding box center [221, 32] width 11 height 11
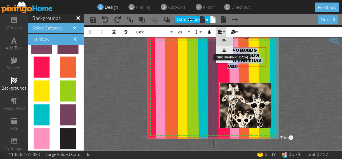
click at [225, 50] on icon at bounding box center [225, 50] width 4 height 4
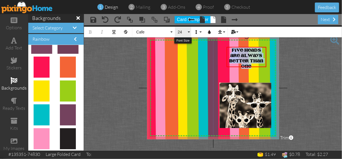
click at [188, 31] on button "24" at bounding box center [183, 32] width 16 height 11
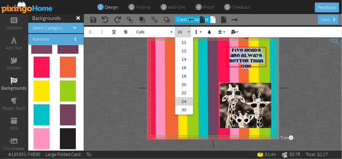
scroll to position [75, 0]
click at [185, 91] on link "36" at bounding box center [184, 93] width 18 height 8
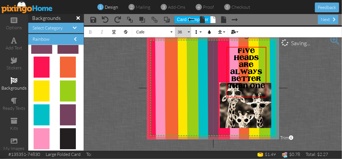
click at [190, 31] on button "36" at bounding box center [183, 32] width 16 height 11
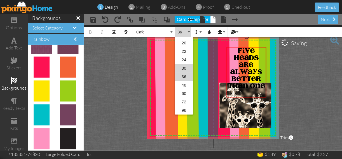
click at [183, 68] on link "30" at bounding box center [184, 68] width 18 height 8
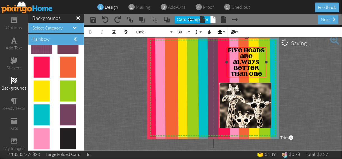
click at [231, 58] on div "​ FIVE HEADS ARE ALWAYS BETTER THAN ONE ​​" at bounding box center [247, 61] width 38 height 29
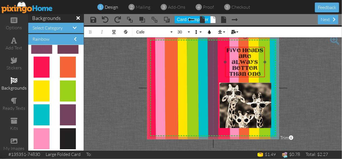
click at [240, 46] on div at bounding box center [245, 61] width 42 height 33
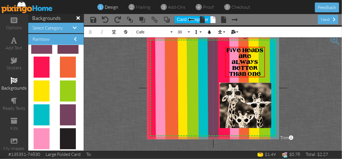
click at [298, 60] on project-studio-wrapper "X X X X X X X X X X X X X X X X X X X X X X X X X X X X X X X X X X X X X X X X…" at bounding box center [213, 87] width 258 height 125
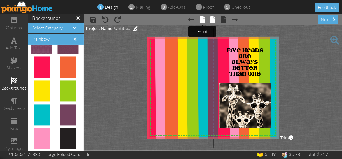
click at [203, 20] on span at bounding box center [202, 19] width 5 height 7
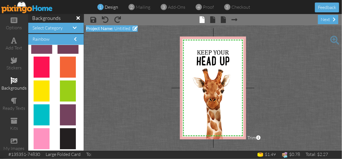
click at [120, 29] on span "Untitled" at bounding box center [122, 28] width 16 height 6
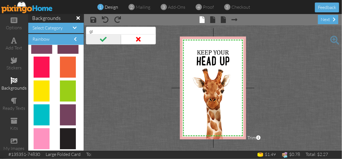
type input "g"
type input "Giraffe Heads - are always better than one - [PERSON_NAME]"
click at [103, 39] on span at bounding box center [103, 39] width 35 height 10
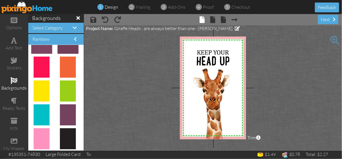
click at [121, 75] on project-studio-wrapper "X X X X X X X X X X X X X X X X X X X X X X X X X X X X X X X X X X X X X X X X…" at bounding box center [213, 87] width 258 height 125
click at [213, 20] on span at bounding box center [213, 19] width 5 height 7
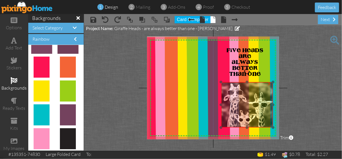
click at [246, 86] on img at bounding box center [247, 105] width 52 height 46
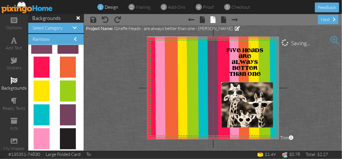
click at [317, 73] on project-studio-wrapper "X X X X X X X X X X X X X X X X X X X X X X X X X X X X X X X X X X X X X X X X…" at bounding box center [213, 87] width 258 height 125
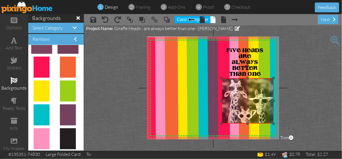
drag, startPoint x: 250, startPoint y: 90, endPoint x: 250, endPoint y: 86, distance: 4.0
click at [250, 86] on img at bounding box center [248, 101] width 52 height 46
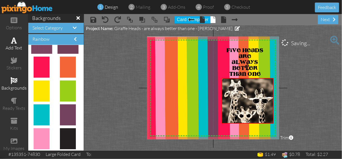
click at [11, 42] on span at bounding box center [14, 40] width 6 height 7
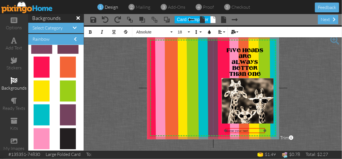
drag, startPoint x: 185, startPoint y: 51, endPoint x: 250, endPoint y: 132, distance: 104.0
click at [250, 132] on div "​ Enter your text ​" at bounding box center [246, 131] width 40 height 6
drag, startPoint x: 266, startPoint y: 130, endPoint x: 273, endPoint y: 128, distance: 8.0
click at [273, 128] on div "Enter your text ×" at bounding box center [250, 130] width 48 height 5
click at [231, 127] on div at bounding box center [249, 130] width 50 height 8
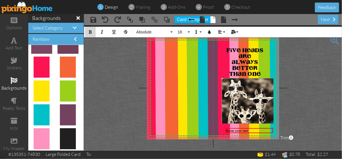
click at [90, 30] on icon "button" at bounding box center [91, 32] width 4 height 4
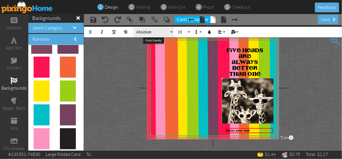
click at [172, 31] on button "Absolute" at bounding box center [154, 32] width 40 height 11
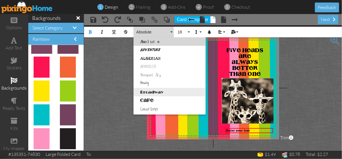
click at [145, 91] on link "Broadway" at bounding box center [170, 92] width 72 height 8
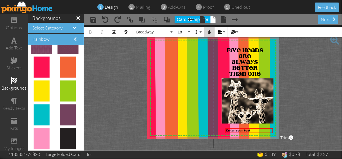
click at [210, 33] on icon "button" at bounding box center [210, 32] width 4 height 4
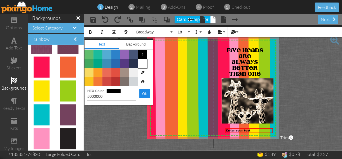
click at [142, 64] on span "Color #FFFFFF" at bounding box center [142, 63] width 9 height 9
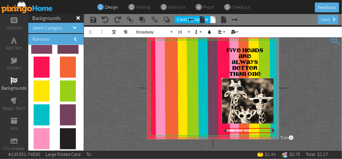
click at [252, 130] on div "Enter your text" at bounding box center [250, 129] width 46 height 3
click at [210, 31] on icon "button" at bounding box center [210, 32] width 4 height 4
type input "#FFFFFF"
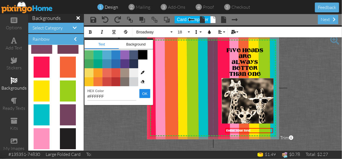
click at [142, 54] on span "Color #000000" at bounding box center [142, 54] width 9 height 9
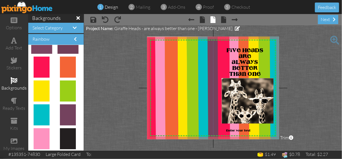
click at [294, 77] on project-studio-wrapper "X X X X X X X X X X X X X X X X X X X X X X X X X X X X X X X X X X X X X X X X…" at bounding box center [213, 87] width 258 height 125
click at [252, 130] on div "Enter your text" at bounding box center [250, 129] width 46 height 3
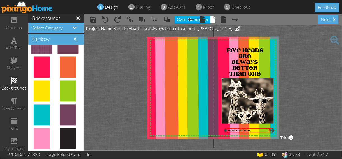
click at [252, 130] on div "Enter your text" at bounding box center [250, 129] width 46 height 3
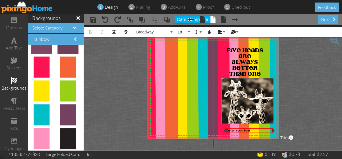
click at [252, 130] on div "Enter your text" at bounding box center [250, 129] width 46 height 3
click at [189, 32] on button "18" at bounding box center [183, 32] width 16 height 11
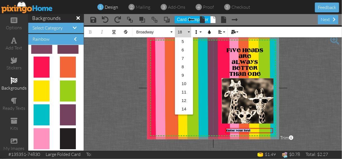
scroll to position [50, 0]
click at [184, 99] on link "24" at bounding box center [184, 101] width 18 height 8
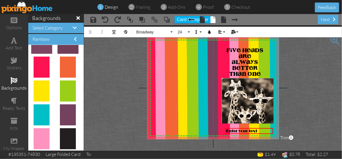
click at [295, 107] on project-studio-wrapper "X X X X X X X X X X X X X X X X X X X X X X X X X X X X X X X X X X X X X X X X…" at bounding box center [213, 87] width 258 height 125
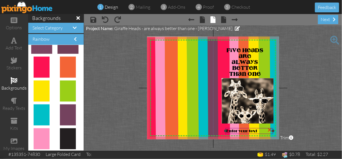
click at [260, 130] on div "Enter your text" at bounding box center [250, 130] width 46 height 4
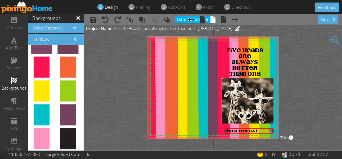
click at [260, 130] on div "Enter your text" at bounding box center [250, 130] width 46 height 4
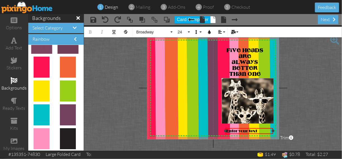
click at [260, 130] on div "Enter your text" at bounding box center [250, 130] width 46 height 4
click at [239, 129] on span "Enter The "Shades" Brothhers" at bounding box center [246, 132] width 39 height 9
drag, startPoint x: 226, startPoint y: 133, endPoint x: 222, endPoint y: 133, distance: 3.4
click at [222, 133] on div "The "Shades" Brothhers ×" at bounding box center [247, 131] width 51 height 6
click at [237, 126] on div "​ ​ The "Shades" Brothhers" at bounding box center [247, 129] width 51 height 6
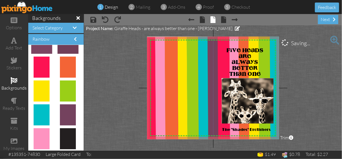
click at [290, 106] on project-studio-wrapper "X X X X X X X X X X X X X X X X X X X X X X X X X X X X X X X X X X X X X X X X…" at bounding box center [213, 87] width 258 height 125
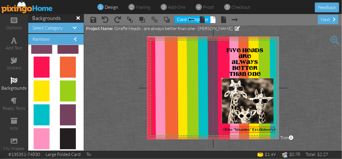
click at [249, 126] on div at bounding box center [250, 129] width 54 height 9
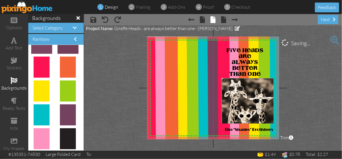
click at [284, 106] on project-studio-wrapper "X X X X X X X X X X X X X X X X X X X X X X X X X X X X X X X X X X X X X X X X…" at bounding box center [213, 87] width 258 height 125
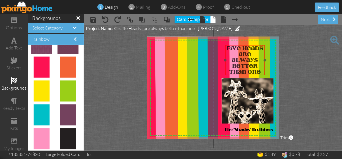
click at [243, 45] on div "FIVE HEADS ARE ALWAYS BETTER THAN ONE" at bounding box center [246, 60] width 40 height 31
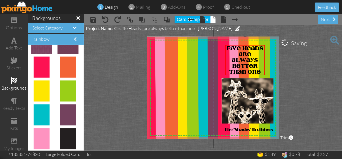
click at [292, 86] on project-studio-wrapper "X X X X X X X X X X X X X X X X X X X X X X X X X X X X X X X X X X X X X X X X…" at bounding box center [213, 87] width 258 height 125
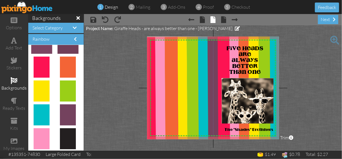
click at [334, 39] on span at bounding box center [335, 40] width 9 height 9
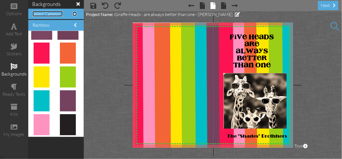
click at [74, 12] on span at bounding box center [75, 13] width 4 height 4
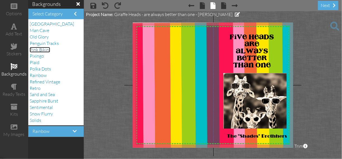
click at [36, 50] on span "Pink Bikini" at bounding box center [40, 50] width 20 height 6
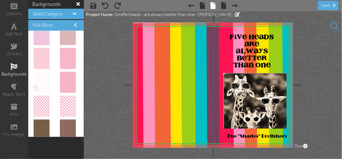
scroll to position [336, 0]
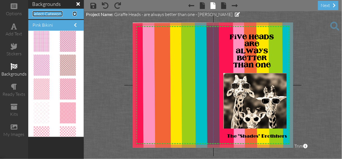
click at [50, 14] on span "Select Category" at bounding box center [48, 14] width 30 height 6
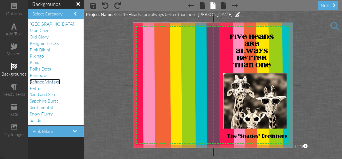
click at [41, 81] on span "Refined Vintage" at bounding box center [45, 82] width 31 height 6
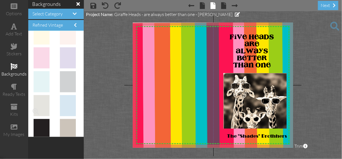
scroll to position [23, 0]
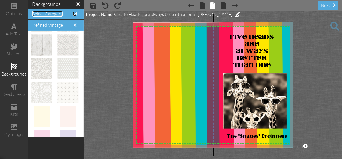
click at [57, 12] on span "Select Category" at bounding box center [48, 14] width 30 height 6
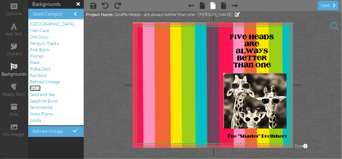
click at [33, 88] on span "Retro" at bounding box center [35, 88] width 11 height 6
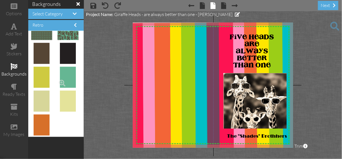
scroll to position [0, 0]
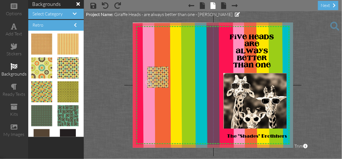
drag, startPoint x: 63, startPoint y: 68, endPoint x: 152, endPoint y: 78, distance: 89.1
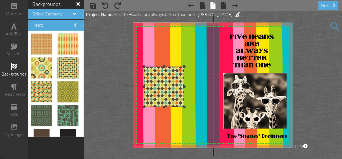
click at [181, 68] on div "×" at bounding box center [181, 67] width 9 height 9
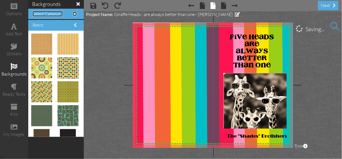
click at [42, 14] on span "Select Category" at bounding box center [48, 14] width 30 height 6
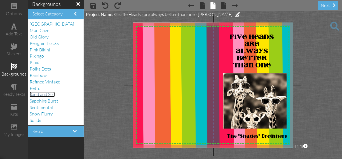
click at [37, 94] on span "Sand and Sea" at bounding box center [42, 94] width 25 height 6
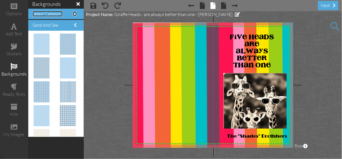
click at [47, 14] on span "Select Category" at bounding box center [48, 14] width 30 height 6
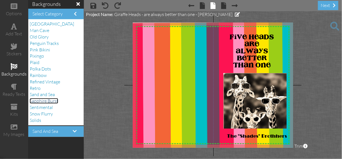
click at [39, 101] on span "Sapphire Burst" at bounding box center [44, 101] width 29 height 6
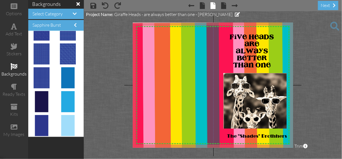
scroll to position [205, 0]
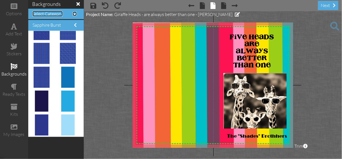
click at [43, 13] on span "Select Category" at bounding box center [48, 14] width 30 height 6
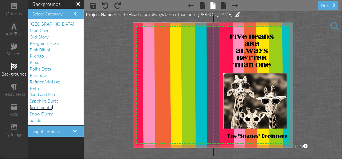
click at [40, 108] on span "Sentimental" at bounding box center [41, 107] width 23 height 6
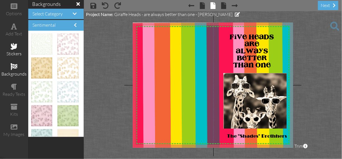
scroll to position [0, 0]
click at [56, 12] on span "Select Category" at bounding box center [48, 14] width 30 height 6
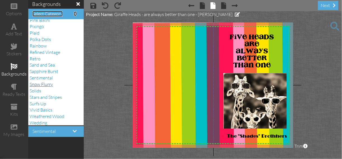
scroll to position [121, 0]
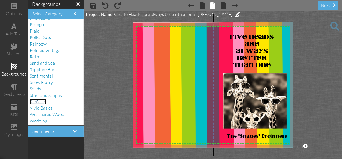
click at [40, 101] on span "Surfs Up" at bounding box center [38, 102] width 17 height 6
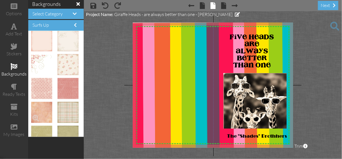
scroll to position [23, 0]
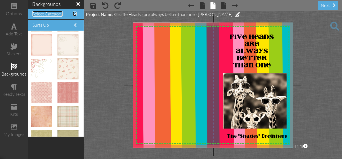
click at [50, 15] on span "Select Category" at bounding box center [48, 14] width 30 height 6
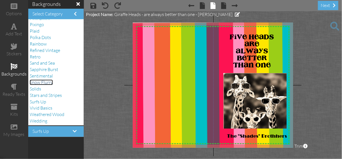
click at [37, 82] on span "Snow Flurry" at bounding box center [41, 82] width 23 height 6
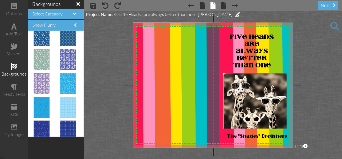
scroll to position [0, 0]
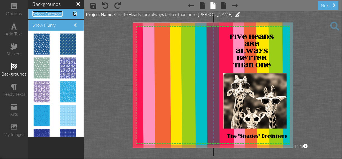
click at [50, 14] on span "Select Category" at bounding box center [48, 14] width 30 height 6
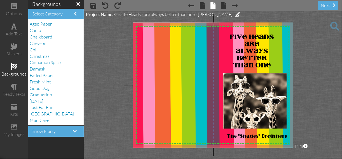
scroll to position [121, 0]
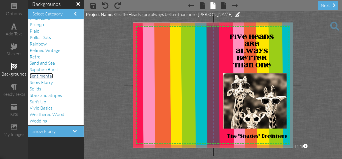
click at [36, 76] on span "Sentimental" at bounding box center [41, 76] width 23 height 6
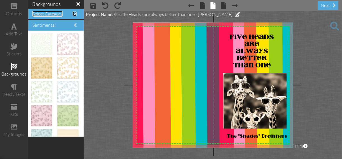
click at [52, 14] on span "Select Category" at bounding box center [48, 14] width 30 height 6
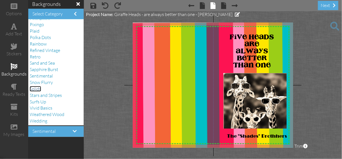
click at [37, 89] on span "Solids" at bounding box center [35, 89] width 11 height 6
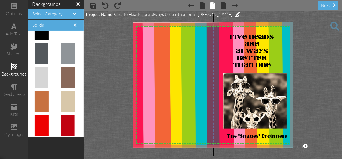
scroll to position [0, 0]
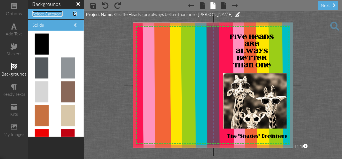
click at [45, 13] on span "Select Category" at bounding box center [48, 14] width 30 height 6
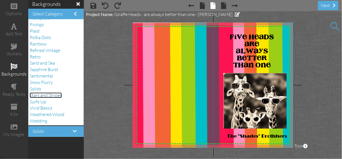
click at [39, 96] on span "Stars and Stripes" at bounding box center [46, 95] width 32 height 6
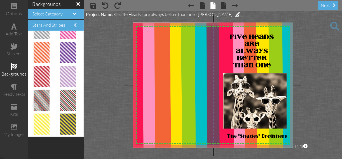
scroll to position [157, 0]
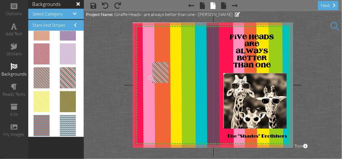
drag, startPoint x: 64, startPoint y: 79, endPoint x: 155, endPoint y: 74, distance: 90.9
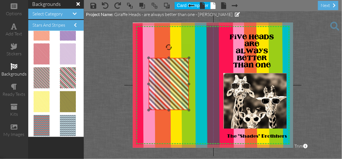
drag, startPoint x: 162, startPoint y: 72, endPoint x: 164, endPoint y: 68, distance: 4.7
click at [164, 68] on img at bounding box center [169, 84] width 40 height 52
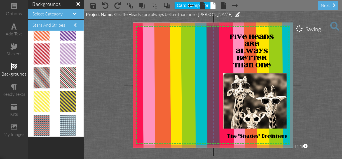
drag, startPoint x: 142, startPoint y: 81, endPoint x: 99, endPoint y: 87, distance: 43.2
click at [99, 87] on project-studio-wrapper "X X X X X X X X X X X X X X X X X X X X X X X X X X X X X X X X X X X X X X X X…" at bounding box center [213, 84] width 258 height 147
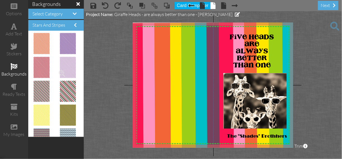
scroll to position [146, 0]
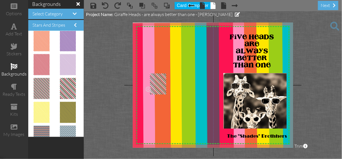
drag, startPoint x: 68, startPoint y: 92, endPoint x: 157, endPoint y: 89, distance: 89.2
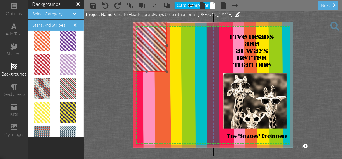
drag, startPoint x: 155, startPoint y: 90, endPoint x: 137, endPoint y: 36, distance: 56.7
click at [137, 36] on img at bounding box center [147, 45] width 40 height 52
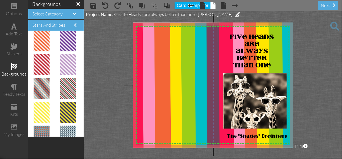
drag, startPoint x: 147, startPoint y: 58, endPoint x: 106, endPoint y: 82, distance: 48.0
click at [106, 82] on project-studio-wrapper "X X X X X X X X X X X X X X X X X X X X X X X X X X X X X X X X X X X X X X X X…" at bounding box center [213, 84] width 258 height 147
click at [55, 15] on span "Select Category" at bounding box center [48, 14] width 30 height 6
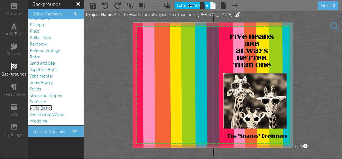
click at [38, 108] on span "Vivid Basics" at bounding box center [41, 108] width 23 height 6
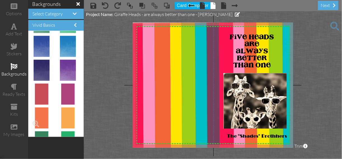
scroll to position [0, 0]
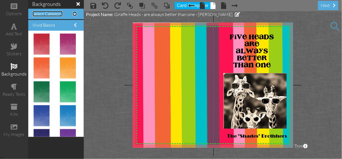
click at [51, 15] on span "Select Category" at bounding box center [48, 14] width 30 height 6
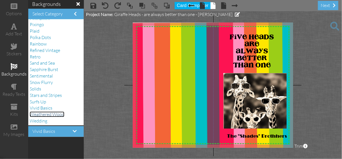
click at [43, 114] on span "Weathered Wood" at bounding box center [47, 114] width 35 height 6
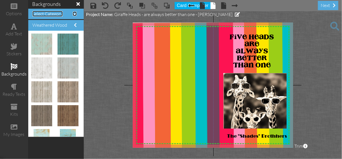
click at [51, 14] on span "Select Category" at bounding box center [48, 14] width 30 height 6
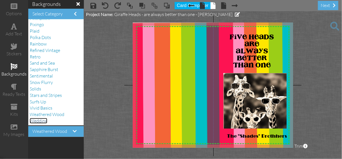
click at [41, 120] on span "Wedding" at bounding box center [39, 121] width 18 height 6
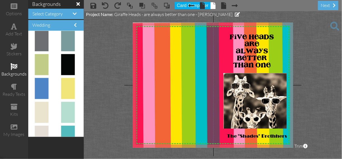
scroll to position [309, 0]
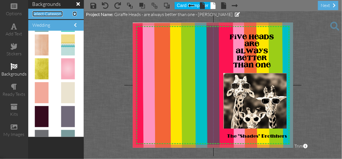
click at [52, 14] on span "Select Category" at bounding box center [48, 14] width 30 height 6
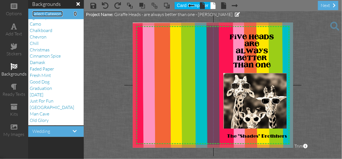
scroll to position [0, 0]
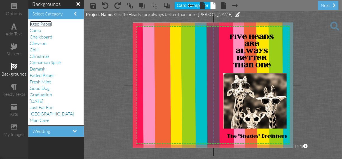
click at [44, 24] on span "Aged Paper" at bounding box center [41, 24] width 22 height 6
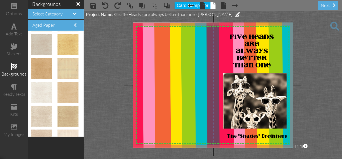
scroll to position [16, 0]
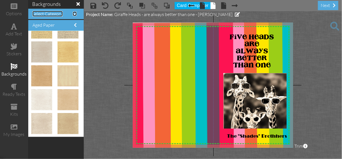
click at [45, 12] on span "Select Category" at bounding box center [48, 14] width 30 height 6
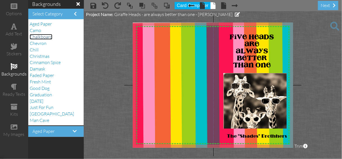
click at [40, 37] on span "Chalkboard" at bounding box center [41, 37] width 23 height 6
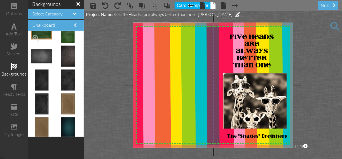
scroll to position [0, 0]
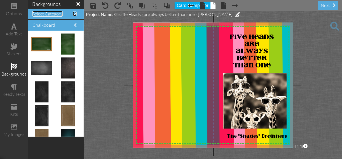
click at [41, 13] on span "Select Category" at bounding box center [48, 14] width 30 height 6
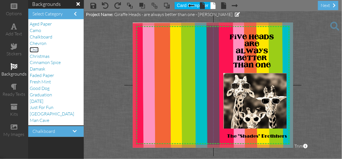
click at [36, 48] on span "Chill" at bounding box center [34, 50] width 9 height 6
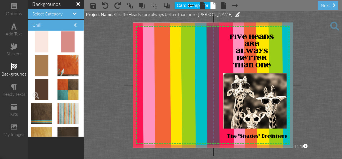
scroll to position [71, 0]
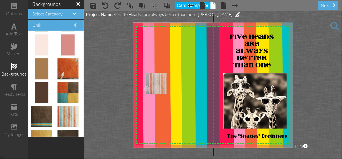
drag, startPoint x: 61, startPoint y: 116, endPoint x: 147, endPoint y: 83, distance: 92.7
drag, startPoint x: 163, startPoint y: 88, endPoint x: 103, endPoint y: 83, distance: 60.5
click at [104, 83] on project-studio-wrapper "X X X X X X X X X X X X X X X X X X X X X X X X X X X X X X X X X X X X X X X X…" at bounding box center [213, 84] width 258 height 147
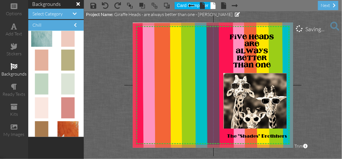
scroll to position [0, 0]
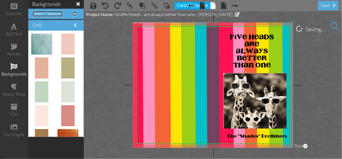
click at [37, 13] on span "Select Category" at bounding box center [48, 14] width 30 height 6
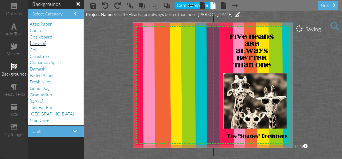
click at [40, 44] on span "Chevron" at bounding box center [38, 43] width 17 height 6
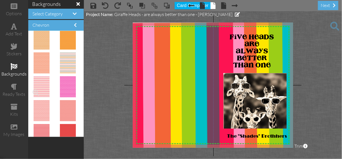
scroll to position [312, 0]
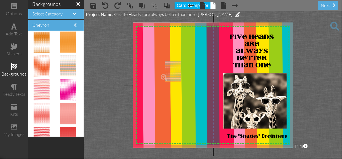
drag, startPoint x: 66, startPoint y: 64, endPoint x: 170, endPoint y: 70, distance: 104.7
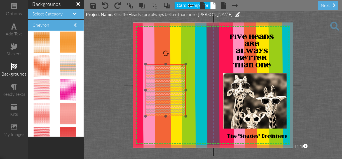
drag, startPoint x: 186, startPoint y: 76, endPoint x: 172, endPoint y: 78, distance: 14.2
click at [172, 78] on img at bounding box center [166, 90] width 40 height 52
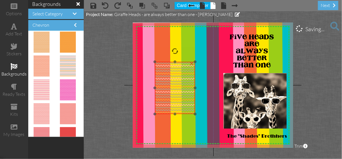
drag, startPoint x: 175, startPoint y: 76, endPoint x: 184, endPoint y: 74, distance: 9.5
click at [184, 74] on img at bounding box center [175, 88] width 40 height 52
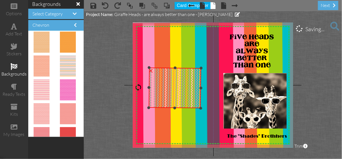
drag, startPoint x: 174, startPoint y: 49, endPoint x: 134, endPoint y: 87, distance: 55.5
click at [134, 87] on div "X X X X X X X X X X X X X X X X X X X X X X X X X X X X X X X X X X X X X X X X…" at bounding box center [213, 84] width 161 height 125
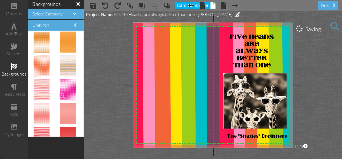
drag, startPoint x: 168, startPoint y: 88, endPoint x: 78, endPoint y: 94, distance: 89.6
click at [78, 94] on div "options add text stickers backgrounds ready texts kits my images backgrounds Se…" at bounding box center [171, 79] width 342 height 159
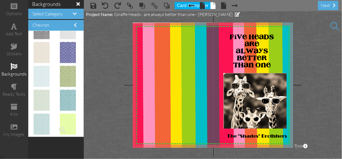
scroll to position [0, 0]
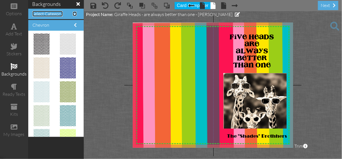
click at [43, 13] on span "Select Category" at bounding box center [48, 14] width 30 height 6
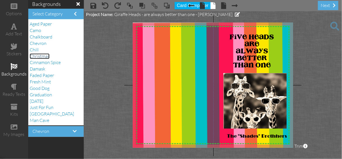
click at [39, 57] on span "Christmas" at bounding box center [40, 56] width 20 height 6
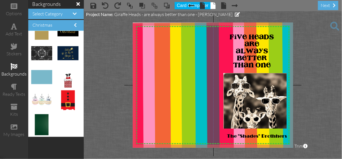
scroll to position [641, 0]
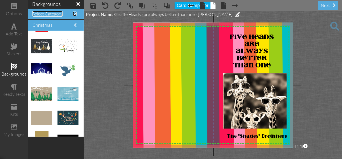
click at [42, 14] on span "Select Category" at bounding box center [48, 14] width 30 height 6
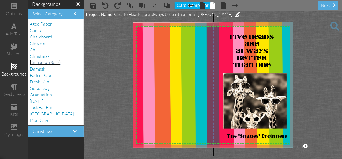
click at [36, 62] on span "Cinnamon Spice" at bounding box center [45, 62] width 31 height 6
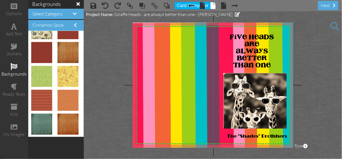
scroll to position [0, 0]
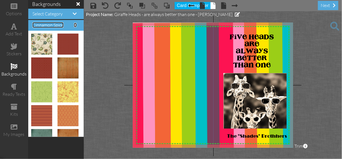
click at [40, 26] on span "Cinnamon Spice" at bounding box center [48, 25] width 31 height 6
click at [45, 13] on span "Select Category" at bounding box center [48, 14] width 30 height 6
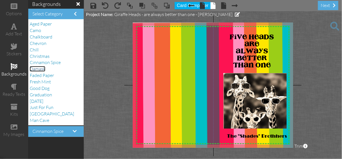
click at [35, 69] on span "Damask" at bounding box center [38, 69] width 16 height 6
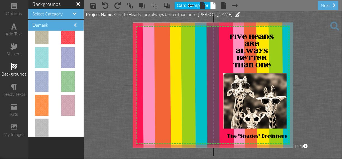
scroll to position [300, 0]
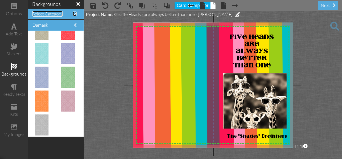
click at [43, 11] on span "Select Category" at bounding box center [48, 14] width 30 height 6
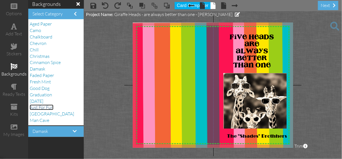
click at [41, 107] on span "Just For Fun" at bounding box center [42, 107] width 24 height 6
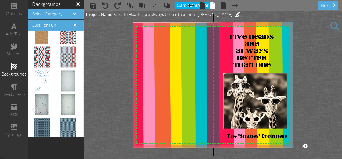
scroll to position [37, 0]
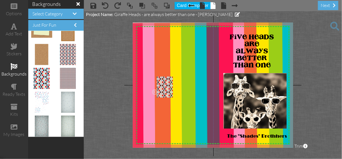
drag, startPoint x: 42, startPoint y: 83, endPoint x: 163, endPoint y: 92, distance: 121.7
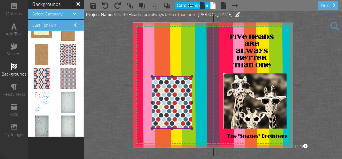
click at [189, 77] on div "×" at bounding box center [189, 77] width 9 height 9
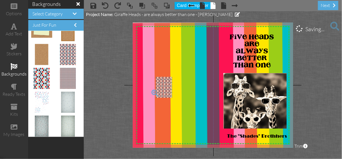
drag, startPoint x: 65, startPoint y: 56, endPoint x: 159, endPoint y: 89, distance: 100.2
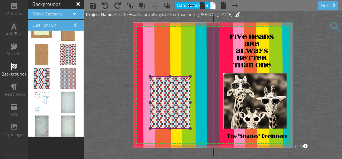
click at [187, 78] on div "×" at bounding box center [187, 77] width 9 height 9
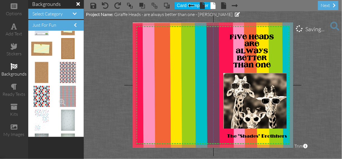
scroll to position [0, 0]
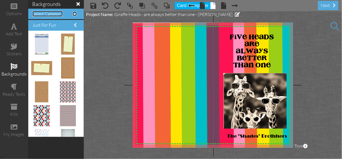
click at [50, 15] on span "Select Category" at bounding box center [48, 14] width 30 height 6
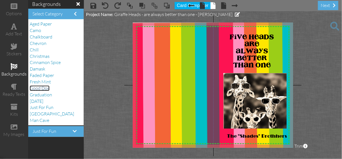
click at [37, 89] on span "Good Dog" at bounding box center [40, 88] width 20 height 6
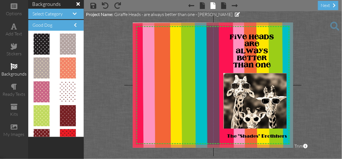
click at [269, 14] on project-studio-wrapper "X X X X X X X X X X X X X X X X X X X X X X X X X X X X X X X X X X X X X X X X…" at bounding box center [213, 84] width 258 height 147
click at [203, 5] on span at bounding box center [202, 5] width 5 height 7
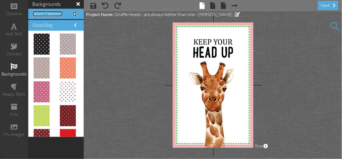
click at [43, 12] on span "Select Category" at bounding box center [48, 14] width 30 height 6
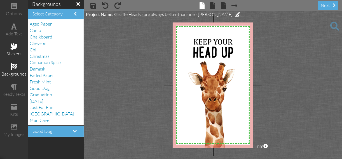
click at [14, 46] on span at bounding box center [14, 46] width 7 height 7
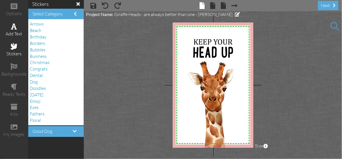
click at [13, 28] on span at bounding box center [14, 26] width 6 height 7
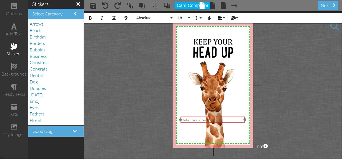
drag, startPoint x: 207, startPoint y: 41, endPoint x: 206, endPoint y: 122, distance: 81.3
click at [206, 122] on div "​ Enter your text ​" at bounding box center [213, 119] width 64 height 7
drag, startPoint x: 245, startPoint y: 119, endPoint x: 207, endPoint y: 124, distance: 38.2
click at [207, 124] on div "Enter your text ×" at bounding box center [194, 121] width 26 height 11
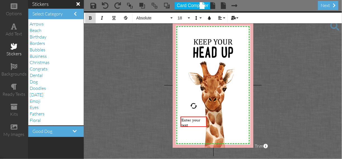
click at [89, 16] on icon "button" at bounding box center [91, 18] width 4 height 4
click at [189, 17] on button "18" at bounding box center [183, 18] width 16 height 11
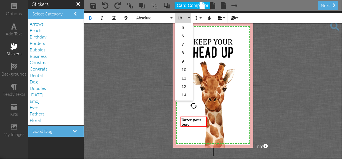
scroll to position [50, 0]
click at [187, 36] on link "12" at bounding box center [184, 37] width 18 height 8
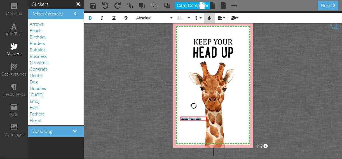
click at [210, 17] on icon "button" at bounding box center [210, 18] width 4 height 4
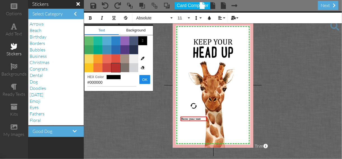
click at [116, 68] on span "Color #B8312F" at bounding box center [116, 67] width 9 height 9
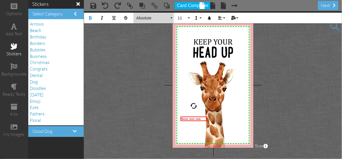
click at [172, 17] on button "Absolute" at bounding box center [154, 18] width 40 height 11
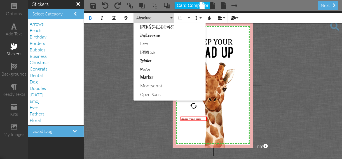
scroll to position [202, 0]
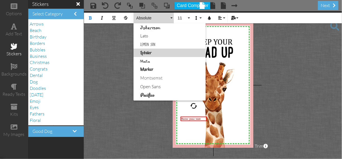
click at [145, 52] on link "Lobster" at bounding box center [170, 52] width 72 height 8
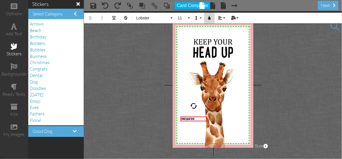
click at [210, 18] on icon "button" at bounding box center [210, 18] width 4 height 4
type input "#B8312F"
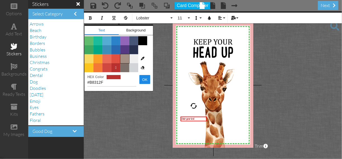
click at [127, 55] on span "Color #A38F84" at bounding box center [124, 58] width 9 height 9
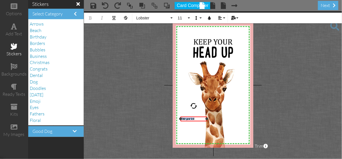
click at [196, 119] on div "Enter your text" at bounding box center [194, 118] width 24 height 3
click at [196, 118] on div "Enter your text" at bounding box center [194, 118] width 24 height 3
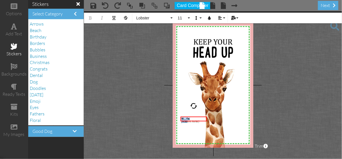
drag, startPoint x: 197, startPoint y: 119, endPoint x: 174, endPoint y: 120, distance: 22.5
click at [174, 120] on div "X X X X X X X X X X X X X X X X X X X X X X X X X X X X X X X X X X X X X X X X…" at bounding box center [213, 84] width 81 height 125
click at [189, 17] on button "11" at bounding box center [183, 18] width 16 height 11
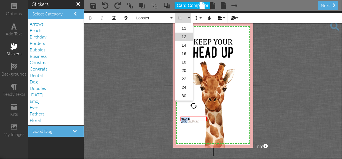
scroll to position [24, 0]
click at [184, 78] on link "16" at bounding box center [184, 79] width 18 height 8
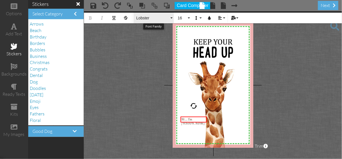
click at [171, 18] on button "Lobster" at bounding box center [154, 18] width 40 height 11
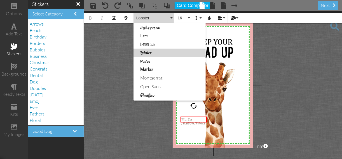
scroll to position [192, 0]
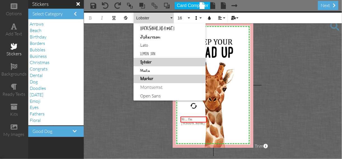
click at [145, 77] on link "Marker" at bounding box center [170, 79] width 72 height 8
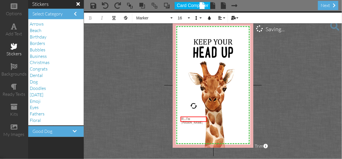
click at [157, 82] on project-studio-wrapper "X X X X X X X X X X X X X X X X X X X X X X X X X X X X X X X X X X X X X X X X…" at bounding box center [213, 84] width 258 height 147
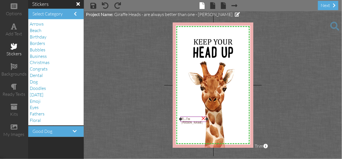
click at [198, 118] on div "Hi ... I'm Josie" at bounding box center [194, 120] width 24 height 7
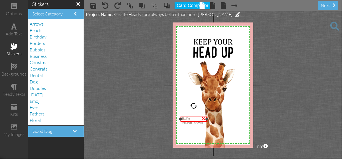
click at [198, 118] on div "Hi ... I'm Josie" at bounding box center [194, 120] width 24 height 7
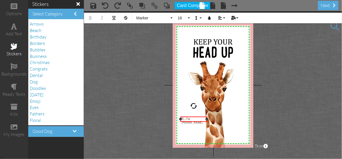
click at [198, 118] on div "Hi ... I'm Josie" at bounding box center [194, 120] width 24 height 7
click at [224, 17] on button "Align" at bounding box center [221, 18] width 11 height 11
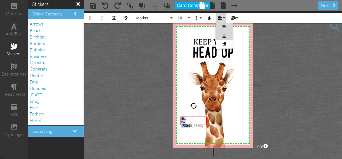
click at [223, 36] on icon at bounding box center [225, 36] width 4 height 4
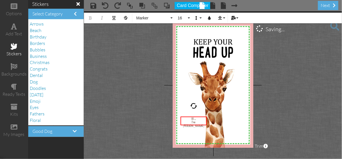
click at [266, 68] on project-studio-wrapper "X X X X X X X X X X X X X X X X X X X X X X X X X X X X X X X X X X X X X X X X…" at bounding box center [213, 84] width 258 height 147
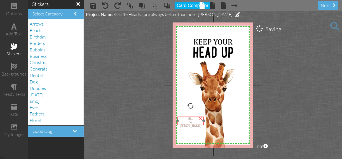
drag, startPoint x: 188, startPoint y: 116, endPoint x: 185, endPoint y: 116, distance: 3.1
click at [185, 116] on div "Hi ... I'm Josie ×" at bounding box center [191, 120] width 26 height 9
click at [187, 118] on div "Hi ..." at bounding box center [190, 118] width 24 height 3
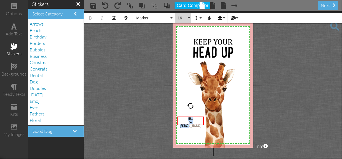
click at [189, 17] on button "16" at bounding box center [183, 18] width 16 height 11
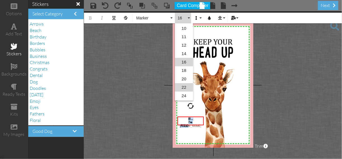
click at [185, 87] on link "22" at bounding box center [184, 87] width 18 height 8
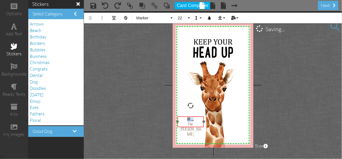
click at [197, 116] on div "​ Hi ... I'm Josie ​" at bounding box center [191, 127] width 26 height 22
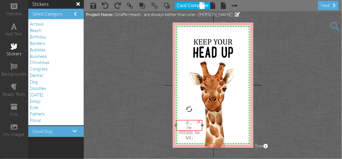
drag, startPoint x: 192, startPoint y: 115, endPoint x: 191, endPoint y: 119, distance: 4.2
click at [191, 119] on div at bounding box center [189, 125] width 29 height 14
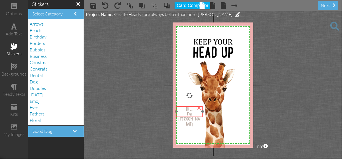
drag, startPoint x: 184, startPoint y: 119, endPoint x: 184, endPoint y: 106, distance: 13.7
click at [184, 106] on div "Hi ... I'm Josie" at bounding box center [190, 117] width 26 height 22
click at [199, 114] on div "I'm Josie" at bounding box center [189, 119] width 24 height 15
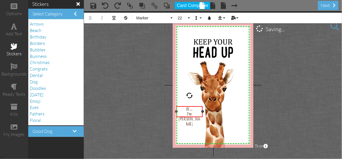
click at [198, 113] on div "I'm Josie" at bounding box center [189, 119] width 24 height 15
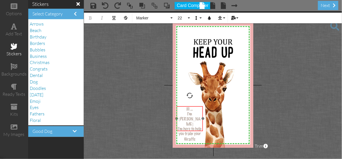
click at [182, 105] on div at bounding box center [189, 119] width 29 height 28
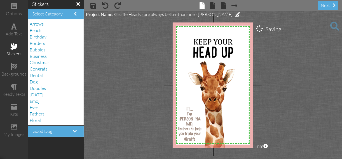
click at [263, 107] on project-studio-wrapper "X X X X X X X X X X X X X X X X X X X X X X X X X X X X X X X X X X X X X X X X…" at bounding box center [213, 84] width 258 height 147
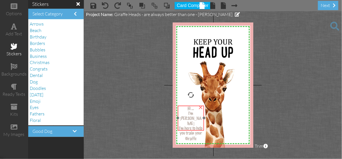
click at [186, 105] on div "Hi ... I'm Josie I'm here to help you train your Giraffe" at bounding box center [191, 123] width 26 height 37
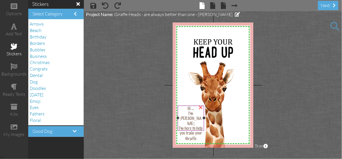
click at [200, 113] on div "I'm Josie" at bounding box center [191, 118] width 24 height 15
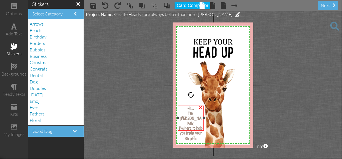
click at [199, 113] on span "I'm Josie" at bounding box center [191, 118] width 22 height 15
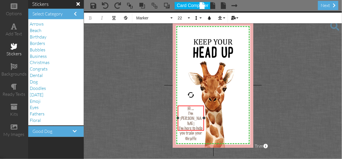
click at [199, 112] on span "I'm Josie" at bounding box center [191, 118] width 22 height 15
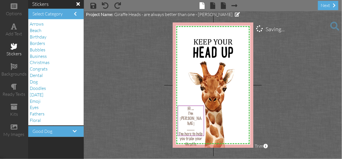
click at [283, 93] on project-studio-wrapper "X X X X X X X X X X X X X X X X X X X X X X X X X X X X X X X X X X X X X X X X…" at bounding box center [213, 84] width 258 height 147
click at [93, 6] on span at bounding box center [94, 5] width 6 height 7
